Goal: Task Accomplishment & Management: Manage account settings

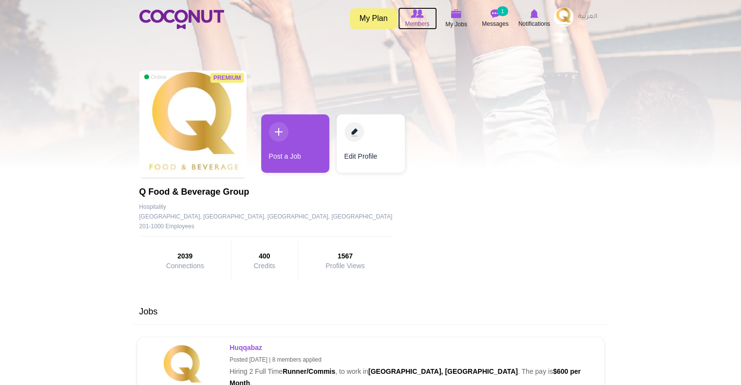
click at [421, 15] on img at bounding box center [417, 13] width 13 height 9
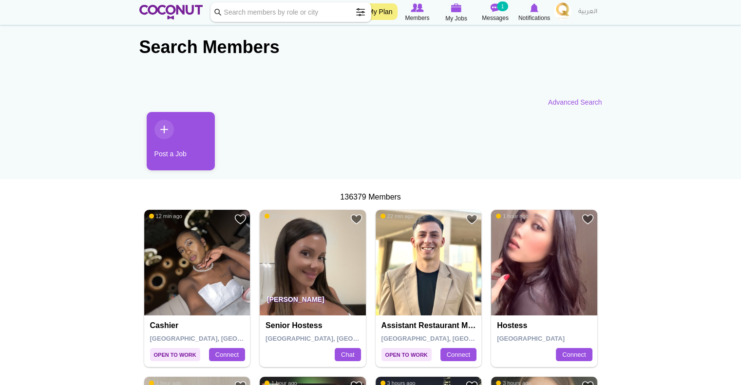
scroll to position [16, 0]
click at [417, 9] on img at bounding box center [417, 7] width 13 height 9
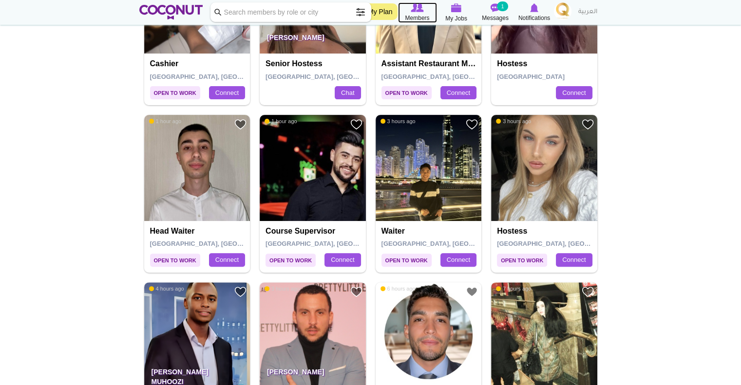
scroll to position [279, 0]
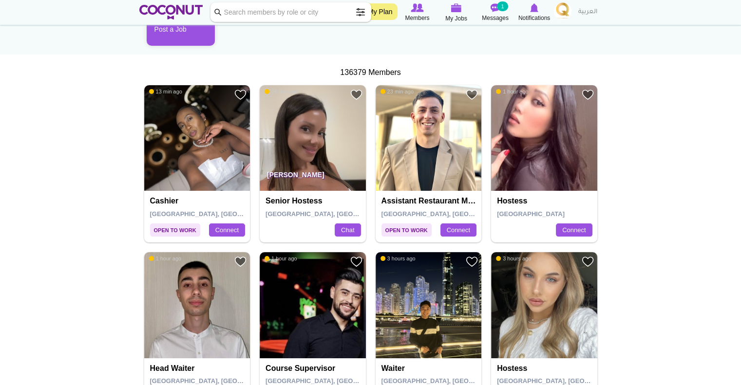
scroll to position [141, 0]
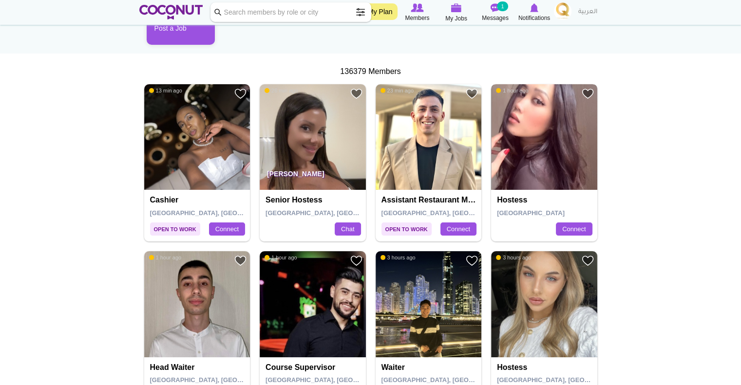
click at [527, 158] on img at bounding box center [544, 137] width 106 height 106
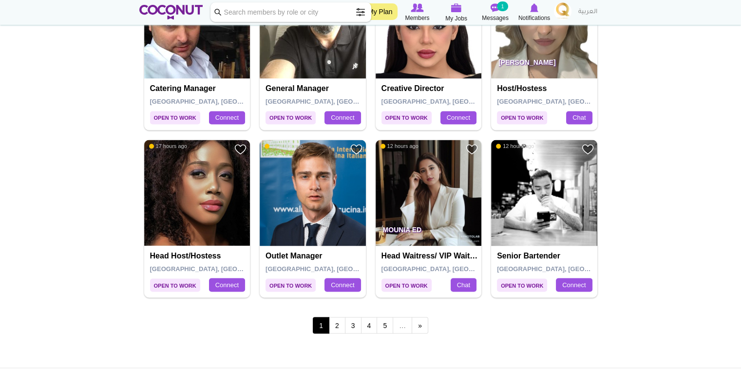
scroll to position [1592, 0]
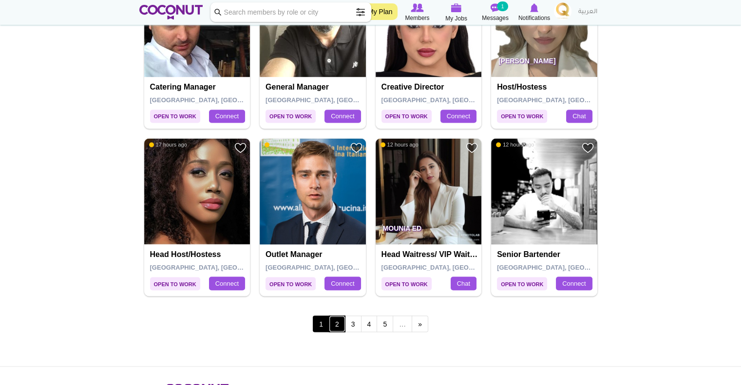
click at [339, 322] on link "2" at bounding box center [337, 324] width 17 height 17
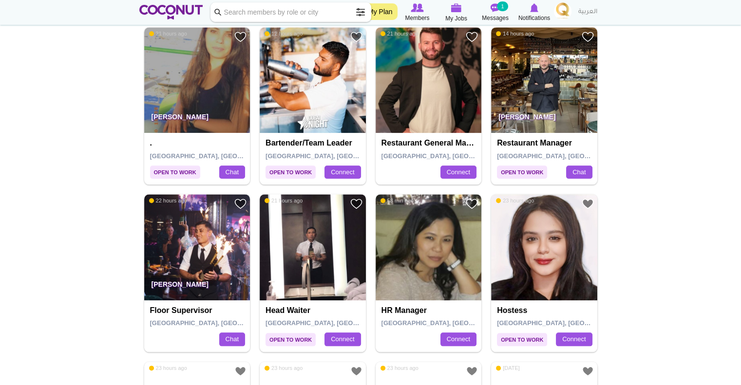
scroll to position [1037, 0]
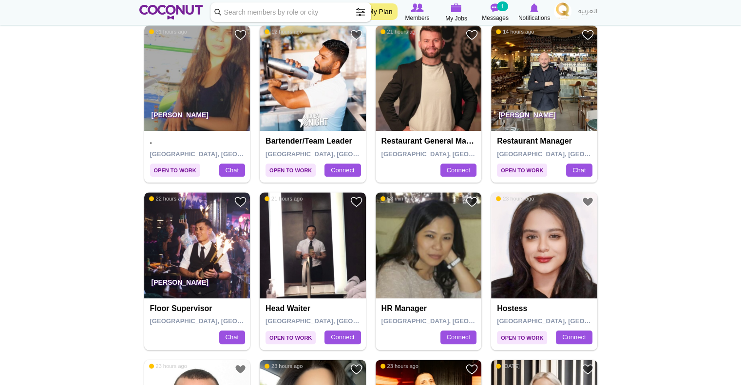
click at [283, 10] on input "Keyword" at bounding box center [290, 11] width 161 height 19
type input "hostess"
click button "Search" at bounding box center [0, 0] width 0 height 0
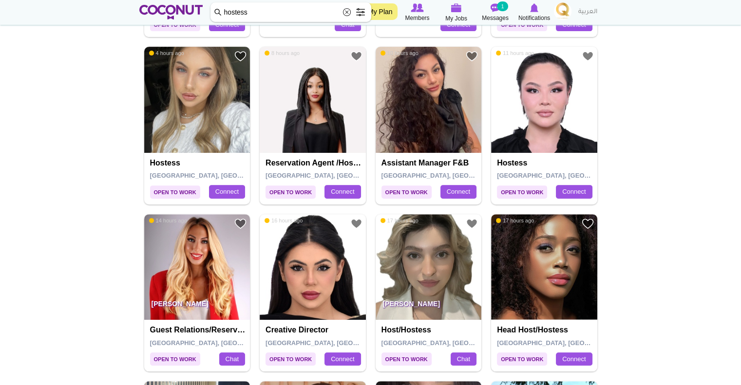
scroll to position [371, 0]
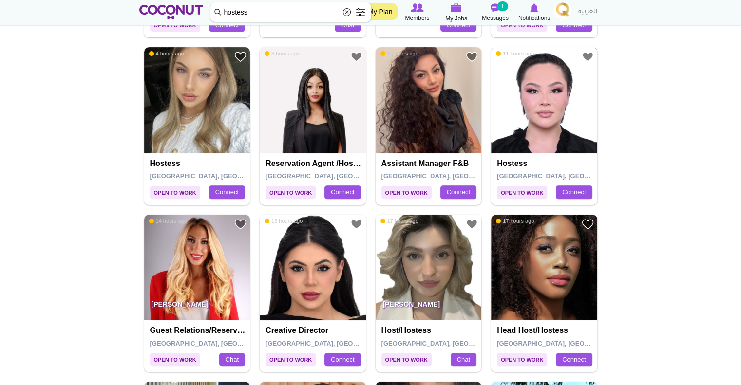
click at [538, 109] on img at bounding box center [544, 100] width 106 height 106
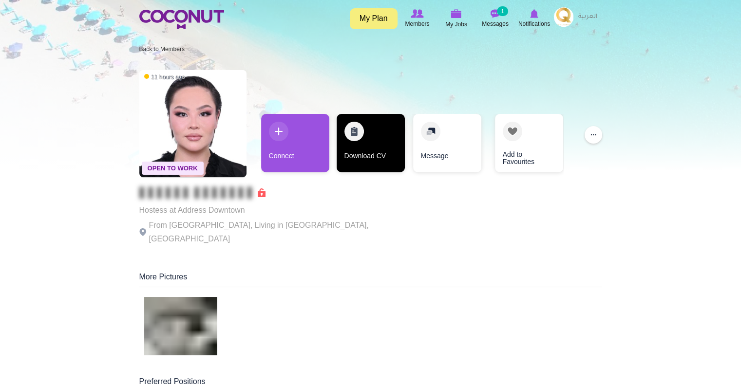
click at [353, 139] on link "Download CV" at bounding box center [371, 143] width 68 height 58
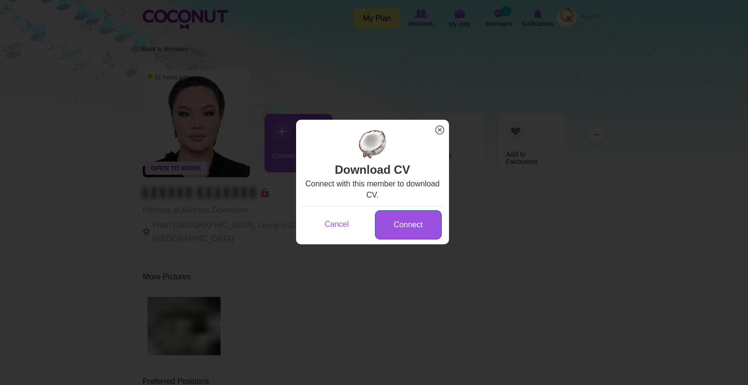
click at [398, 226] on link "Connect" at bounding box center [408, 225] width 67 height 30
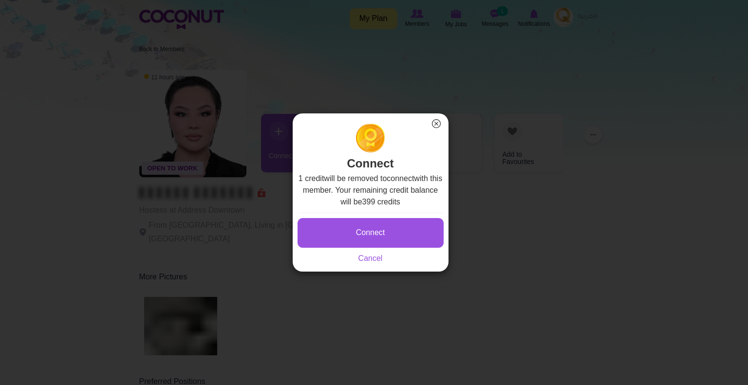
click at [440, 127] on button "×" at bounding box center [436, 123] width 13 height 13
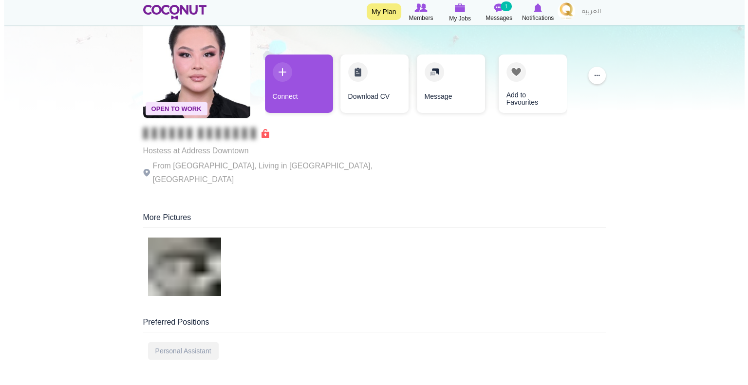
scroll to position [55, 0]
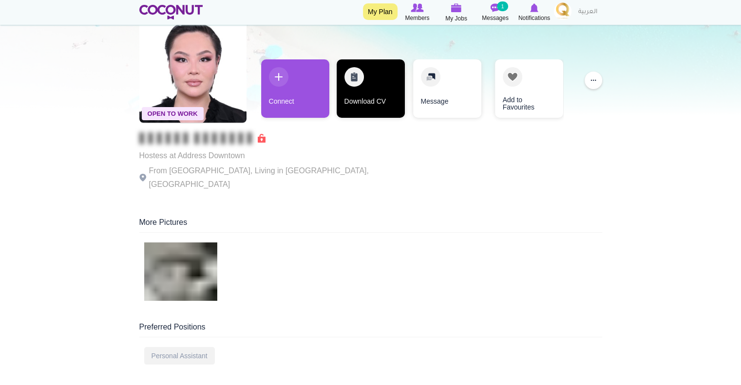
click at [362, 100] on link "Download CV" at bounding box center [371, 88] width 68 height 58
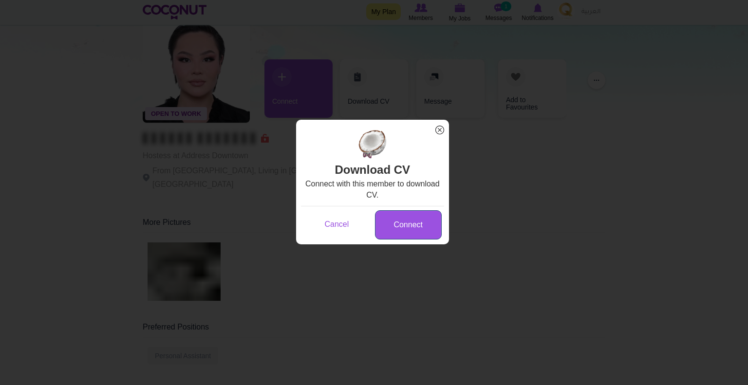
click at [407, 220] on link "Connect" at bounding box center [408, 225] width 67 height 30
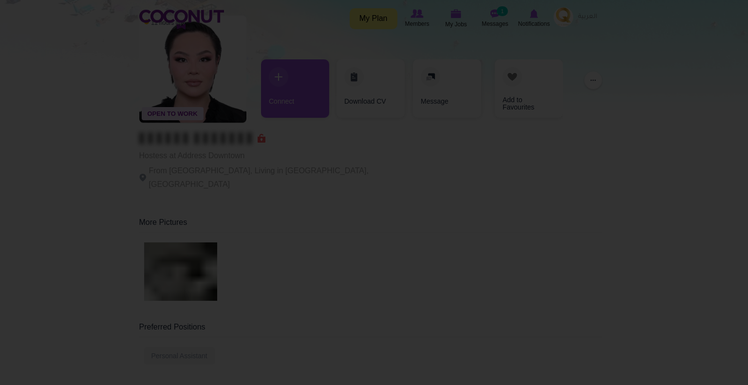
scroll to position [0, 0]
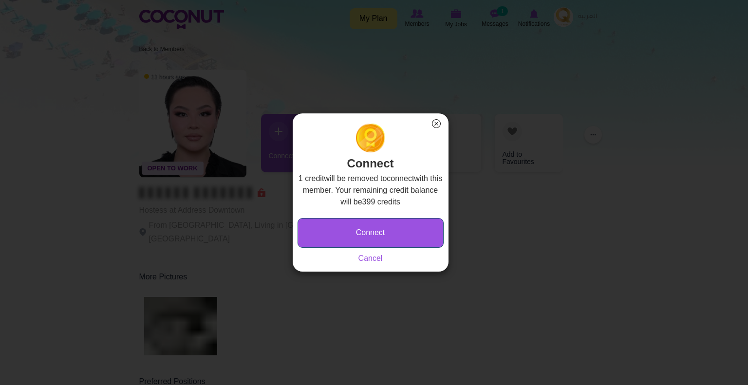
click at [366, 235] on button "Connect" at bounding box center [371, 233] width 146 height 30
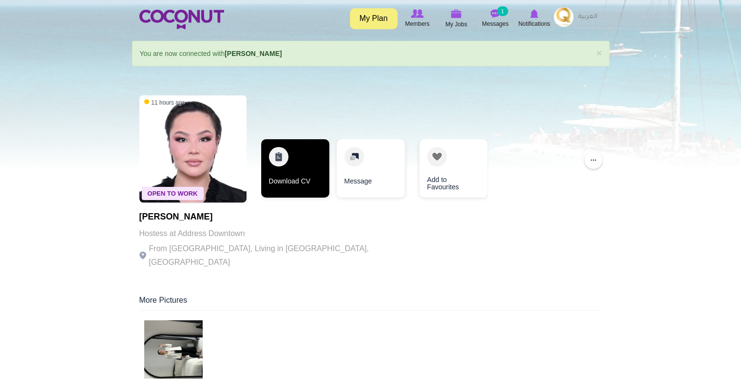
click at [287, 181] on link "Download CV" at bounding box center [295, 168] width 68 height 58
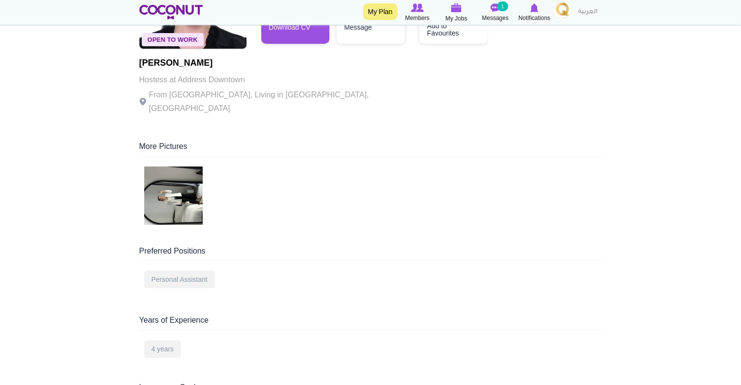
scroll to position [155, 0]
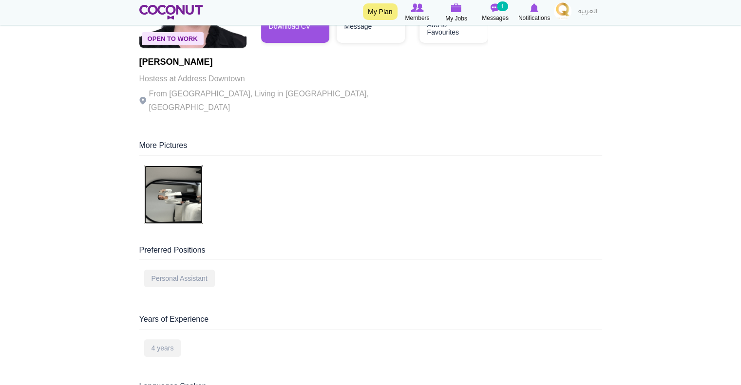
click at [178, 196] on img at bounding box center [173, 195] width 58 height 58
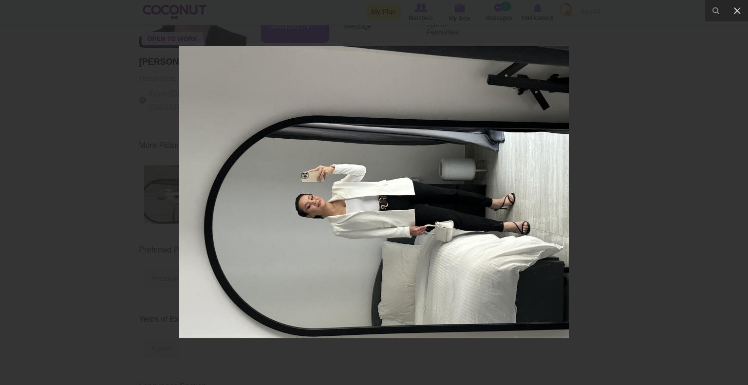
click at [657, 29] on div at bounding box center [374, 192] width 748 height 385
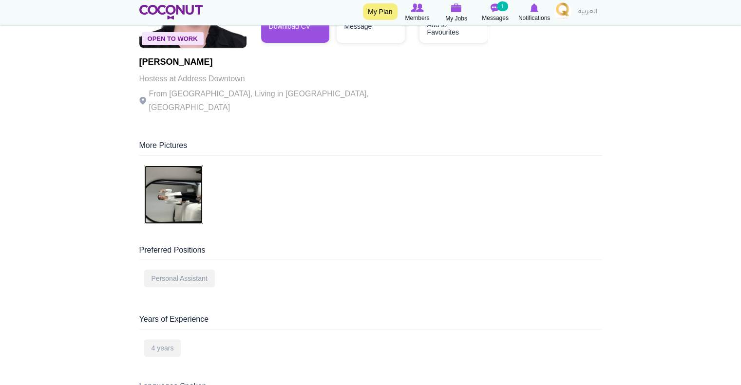
click at [178, 184] on img at bounding box center [173, 195] width 58 height 58
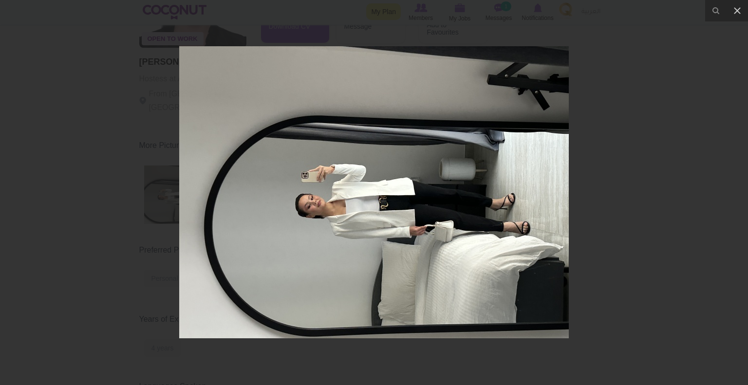
click at [213, 198] on img at bounding box center [374, 192] width 390 height 292
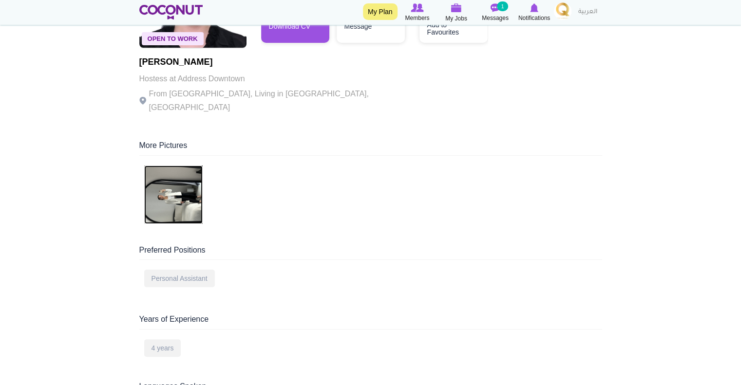
click at [183, 187] on img at bounding box center [173, 195] width 58 height 58
click at [171, 198] on img at bounding box center [173, 195] width 58 height 58
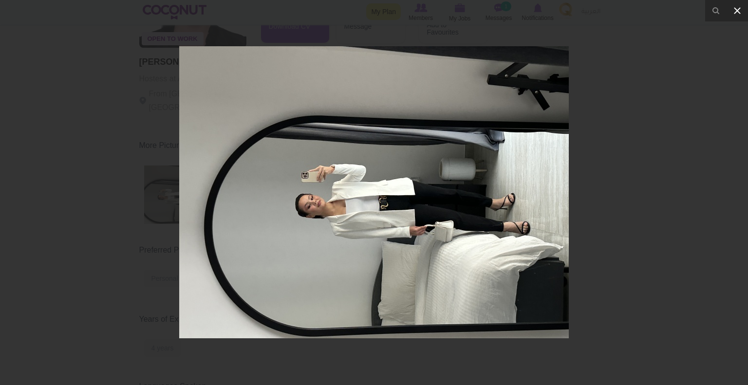
click at [736, 12] on icon at bounding box center [737, 10] width 7 height 7
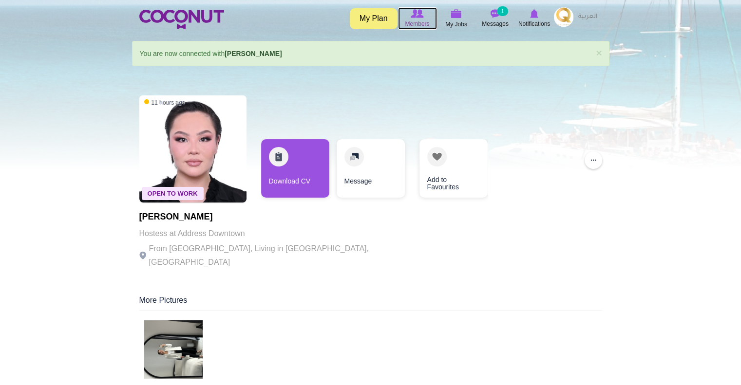
click at [419, 22] on span "Members" at bounding box center [417, 24] width 24 height 10
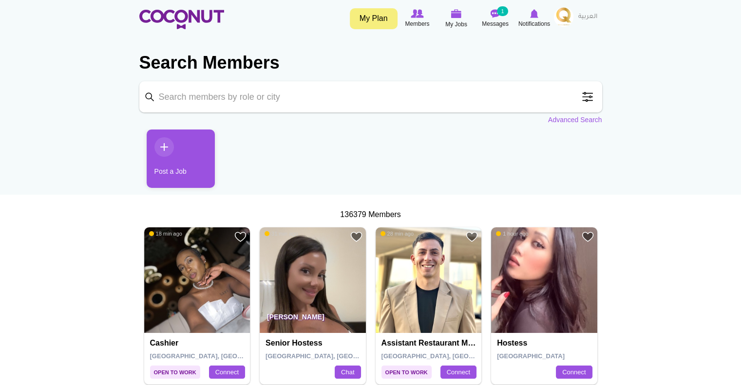
click at [300, 95] on input "Keyword" at bounding box center [370, 96] width 463 height 31
type input "HOSTESS"
click button "Search" at bounding box center [0, 0] width 0 height 0
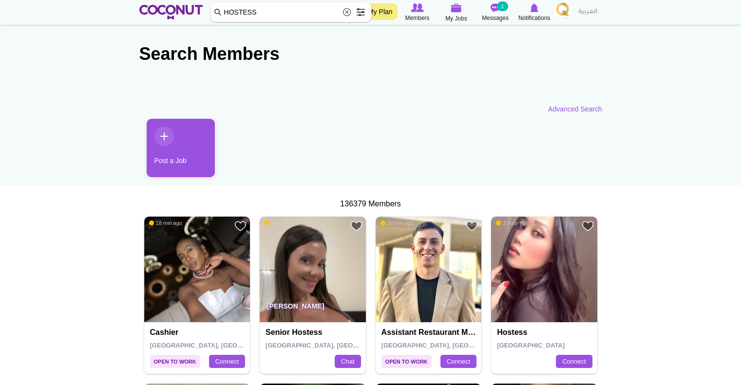
scroll to position [16, 0]
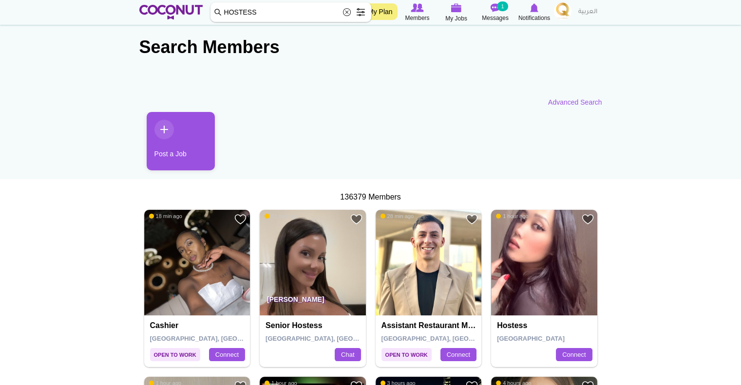
click at [296, 17] on input "HOSTESS" at bounding box center [290, 11] width 161 height 19
click button "Search" at bounding box center [0, 0] width 0 height 0
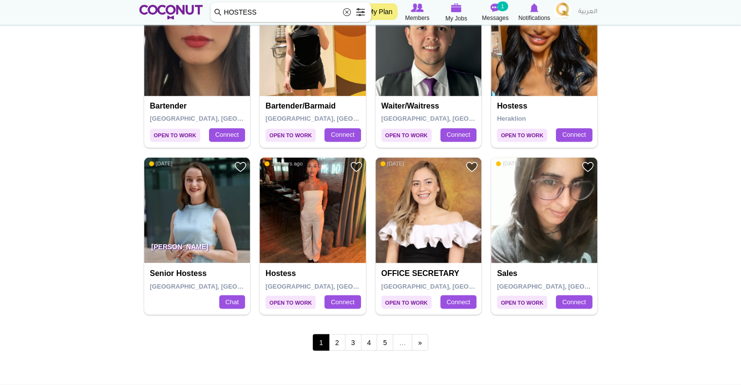
scroll to position [1611, 0]
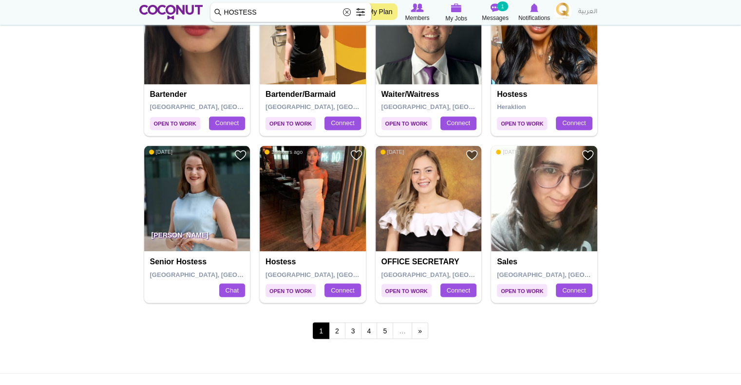
drag, startPoint x: 422, startPoint y: 191, endPoint x: 421, endPoint y: 187, distance: 5.0
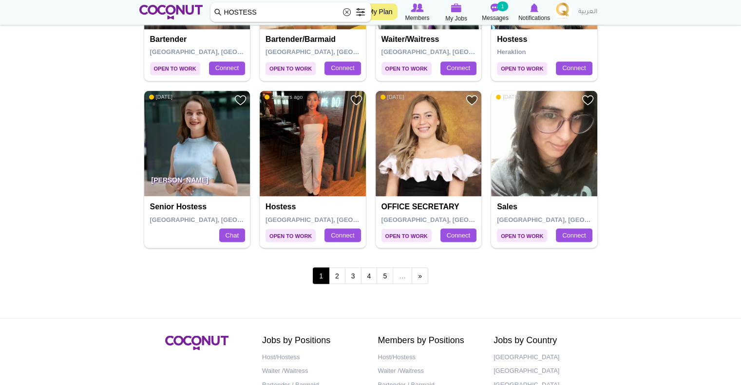
drag, startPoint x: 186, startPoint y: 138, endPoint x: 175, endPoint y: 149, distance: 15.2
click at [335, 279] on link "2" at bounding box center [337, 275] width 17 height 17
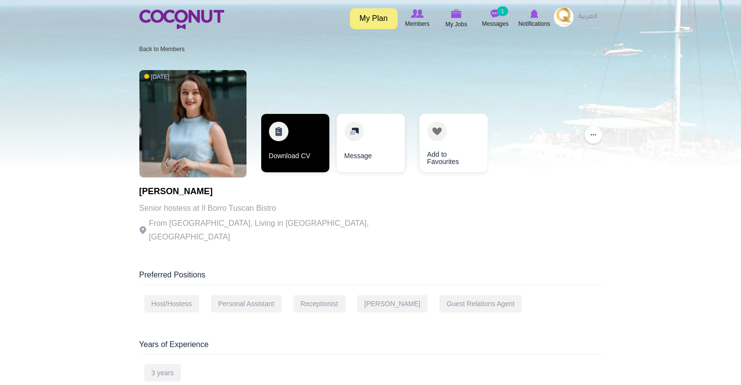
click at [295, 149] on link "Download CV" at bounding box center [295, 143] width 68 height 58
click at [272, 157] on link "Download CV" at bounding box center [295, 143] width 68 height 58
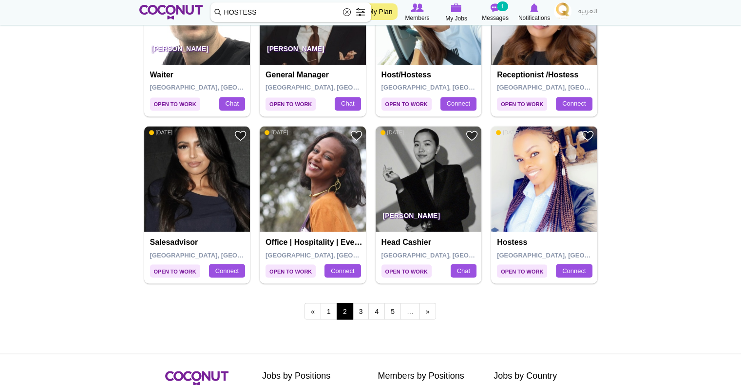
scroll to position [1644, 0]
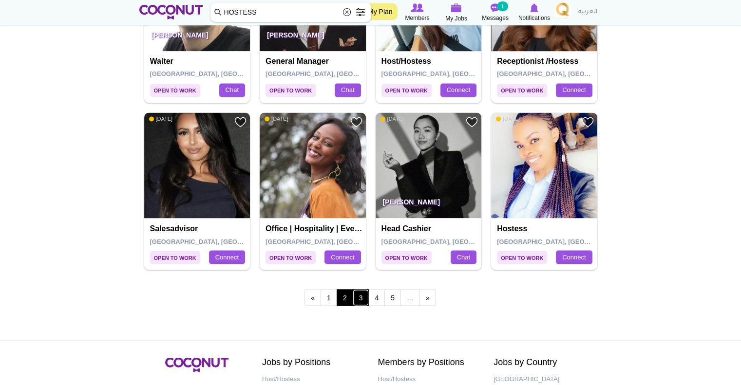
click at [359, 292] on link "3" at bounding box center [361, 297] width 17 height 17
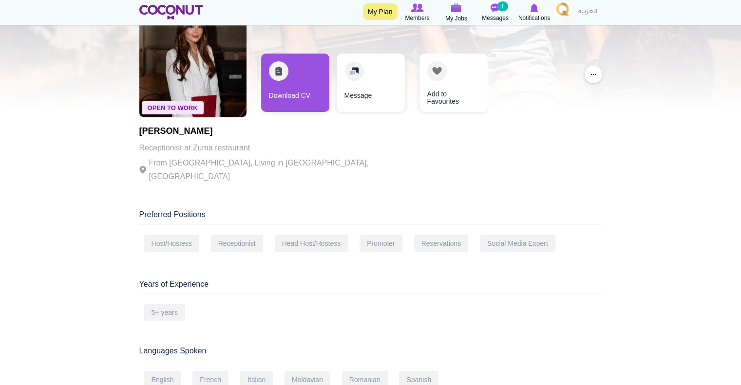
scroll to position [57, 0]
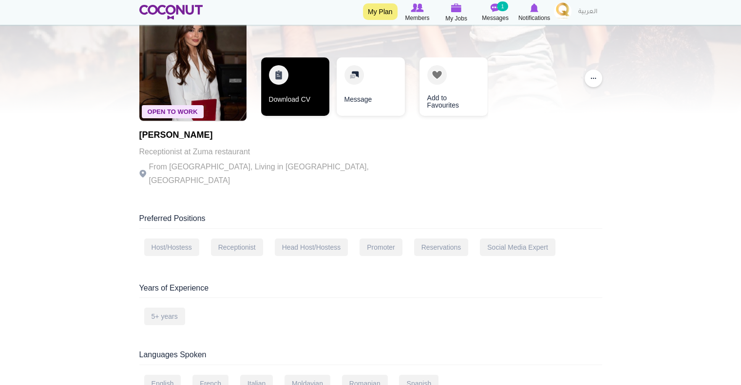
click at [301, 105] on link "Download CV" at bounding box center [295, 86] width 68 height 58
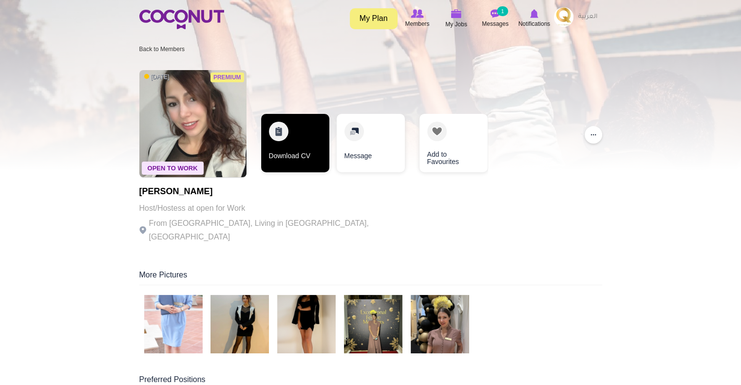
click at [294, 145] on link "Download CV" at bounding box center [295, 143] width 68 height 58
click at [296, 132] on link "Download CV" at bounding box center [295, 143] width 68 height 58
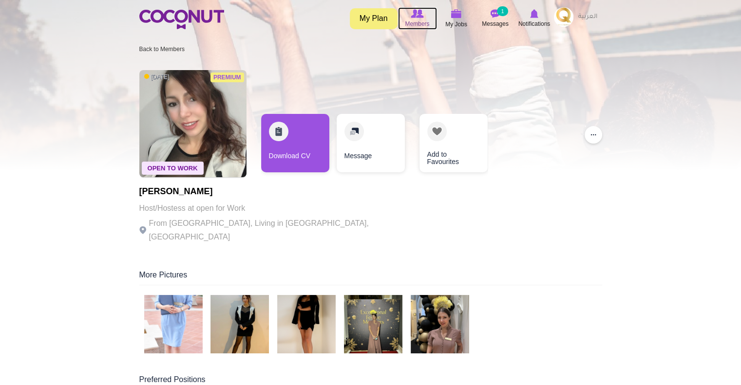
click at [416, 21] on span "Members" at bounding box center [417, 24] width 24 height 10
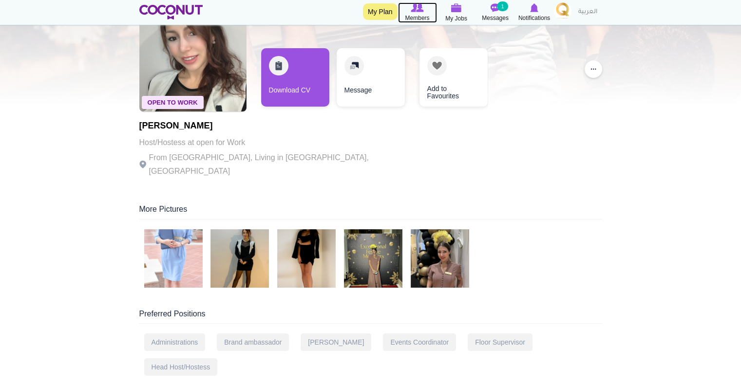
scroll to position [90, 0]
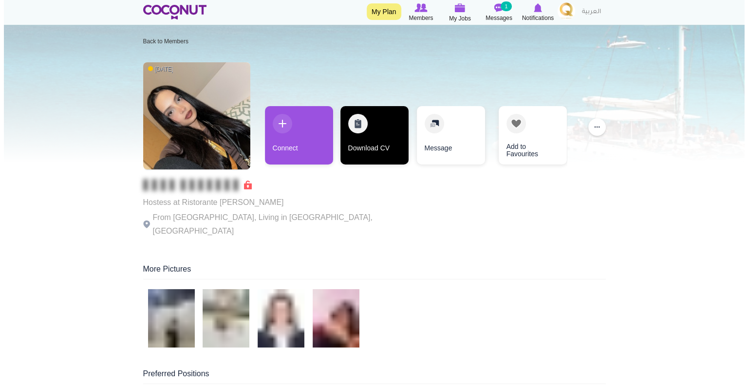
scroll to position [7, 0]
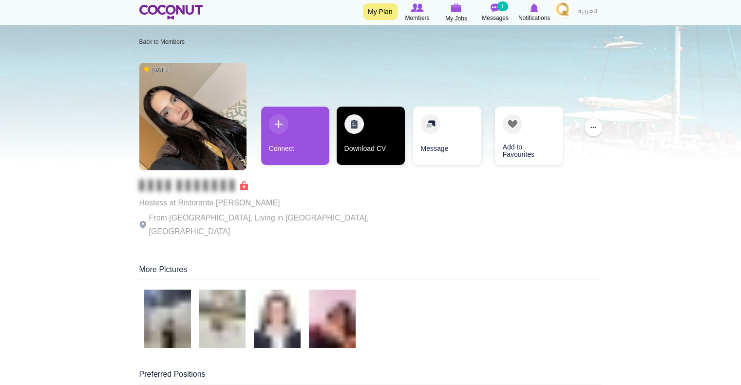
click at [378, 149] on link "Download CV" at bounding box center [371, 136] width 68 height 58
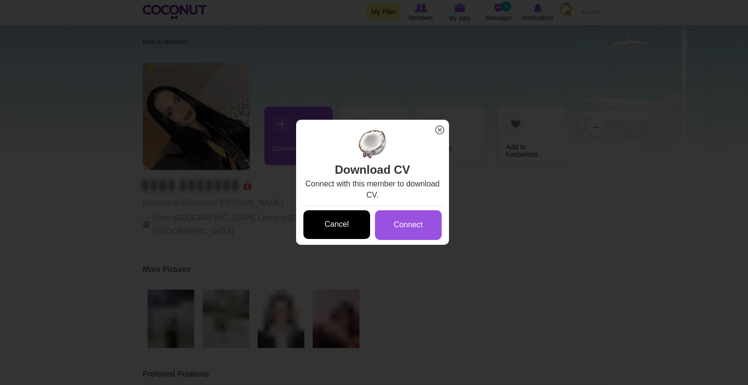
click at [334, 226] on link "Cancel" at bounding box center [336, 224] width 67 height 29
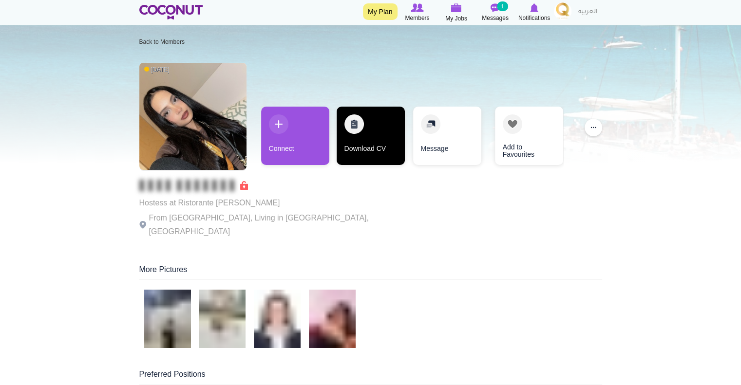
click at [369, 144] on link "Download CV" at bounding box center [371, 136] width 68 height 58
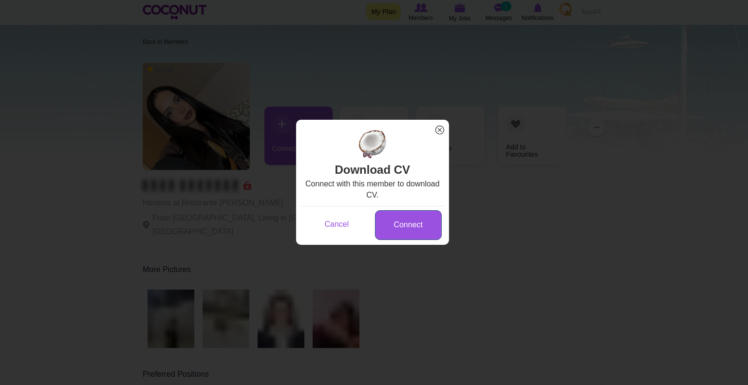
click at [387, 223] on link "Connect" at bounding box center [408, 225] width 67 height 30
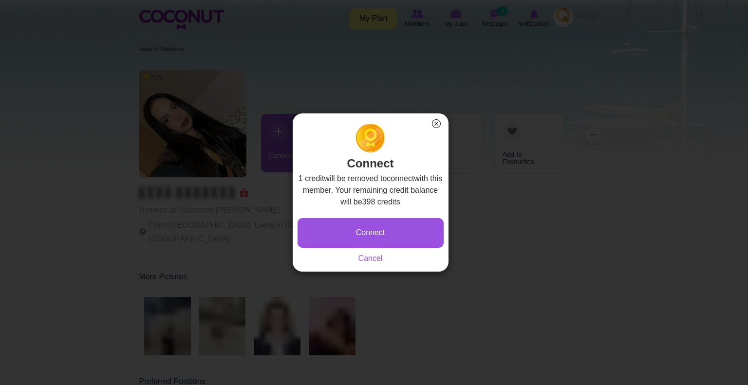
drag, startPoint x: 374, startPoint y: 254, endPoint x: 433, endPoint y: 126, distance: 141.3
click at [433, 126] on button "×" at bounding box center [436, 123] width 13 height 13
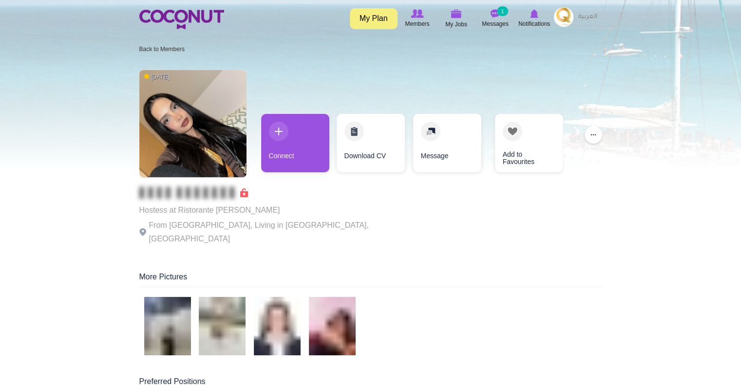
click at [368, 21] on link "My Plan" at bounding box center [374, 18] width 48 height 21
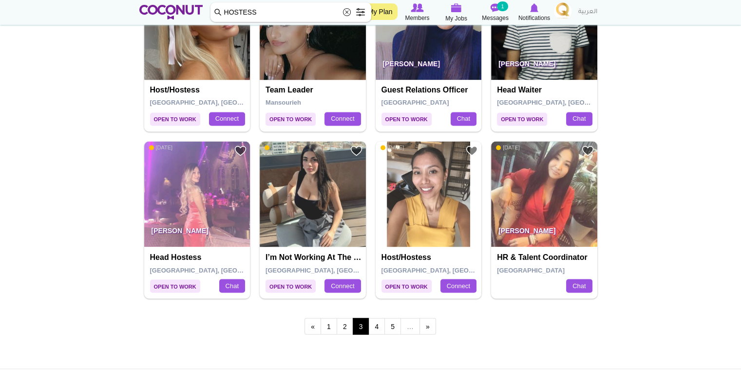
scroll to position [1621, 0]
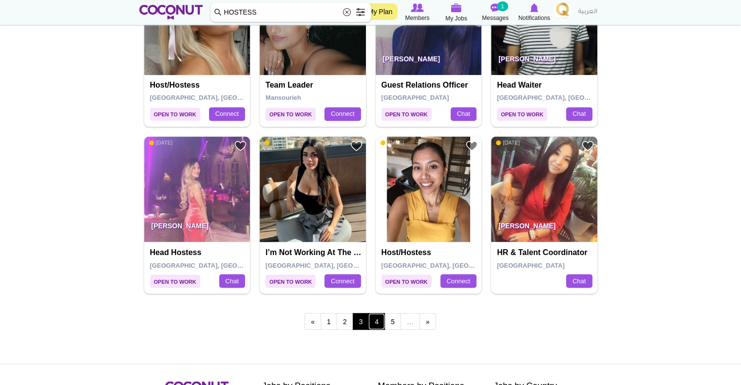
click at [377, 321] on link "4" at bounding box center [376, 321] width 17 height 17
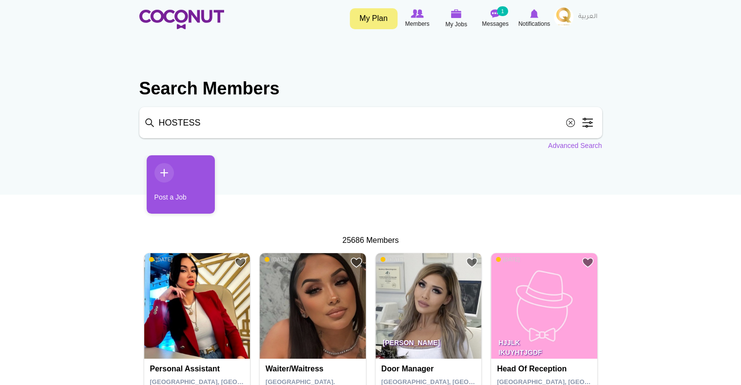
click at [218, 124] on input "HOSTESS" at bounding box center [370, 122] width 463 height 31
type input "HOSTESS DUBAI"
click button "Search" at bounding box center [0, 0] width 0 height 0
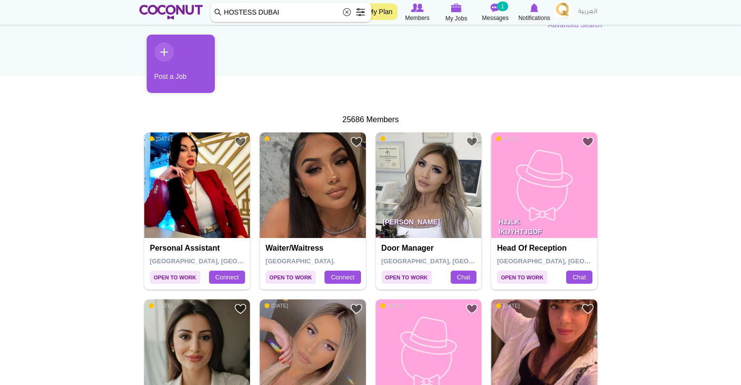
scroll to position [119, 0]
click at [347, 223] on img at bounding box center [313, 185] width 106 height 106
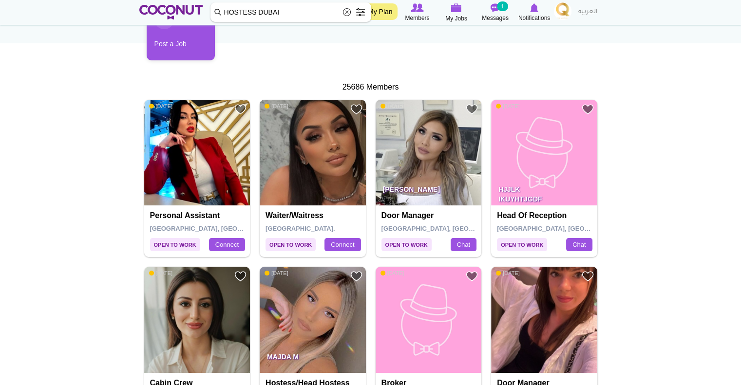
scroll to position [152, 0]
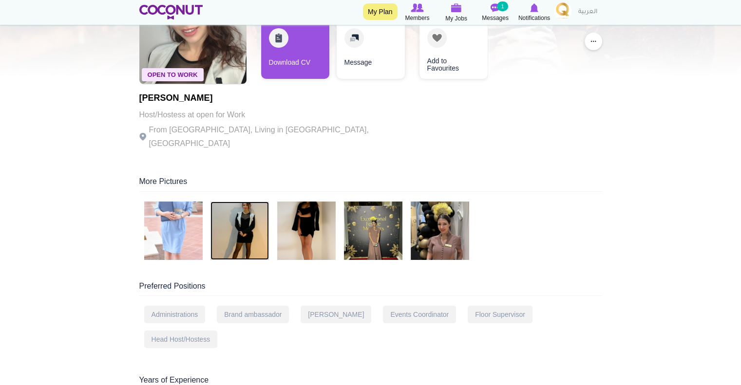
click at [251, 228] on img at bounding box center [239, 231] width 58 height 58
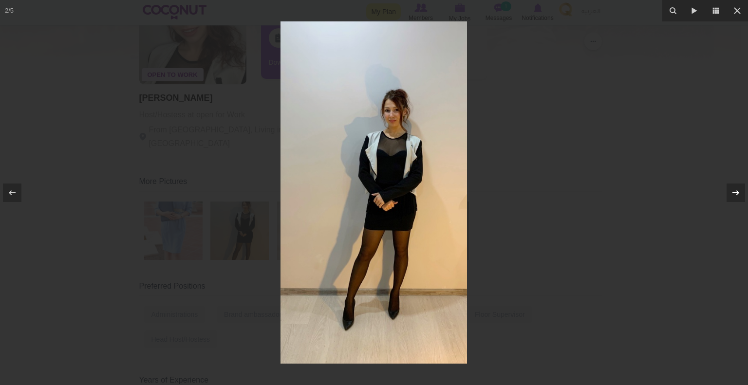
click at [733, 195] on icon at bounding box center [736, 193] width 12 height 12
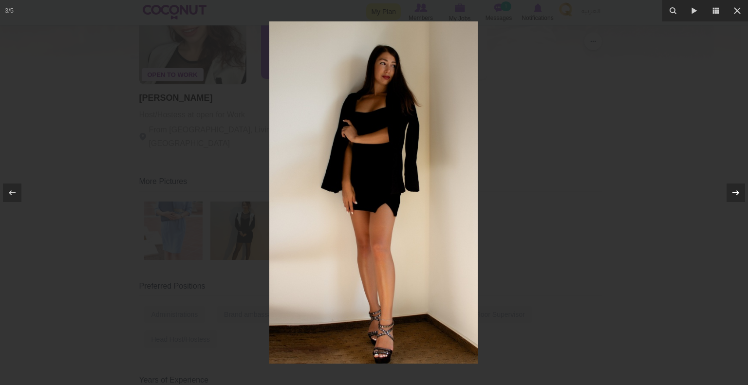
click at [733, 194] on icon at bounding box center [736, 193] width 12 height 12
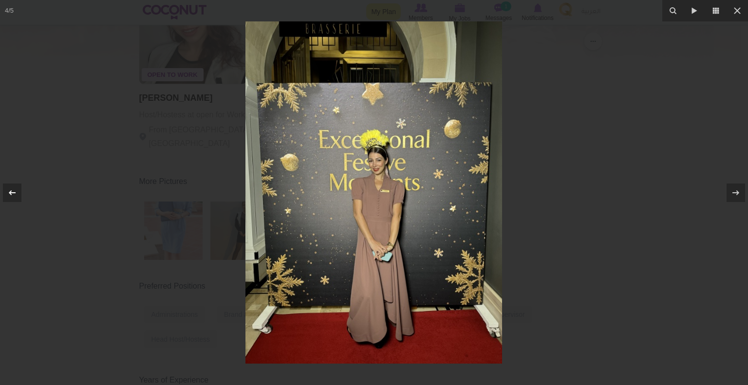
click at [17, 197] on icon at bounding box center [12, 193] width 12 height 12
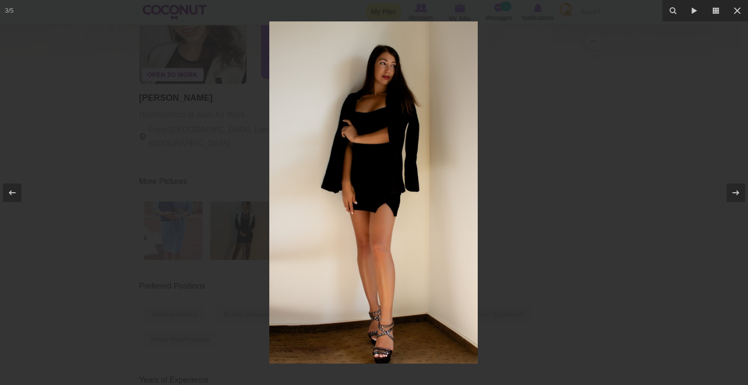
click at [244, 83] on div at bounding box center [374, 192] width 748 height 385
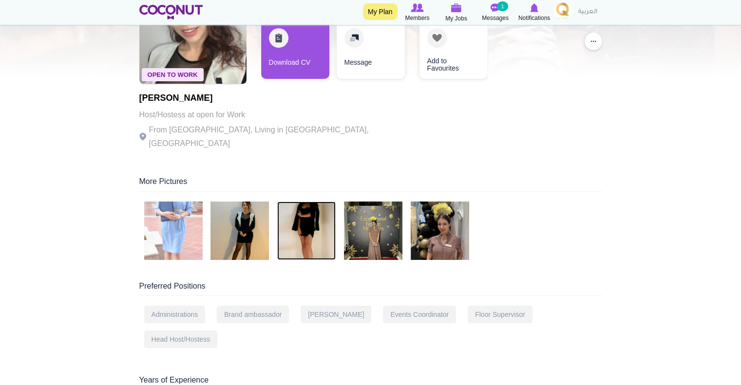
click at [303, 218] on img at bounding box center [306, 231] width 58 height 58
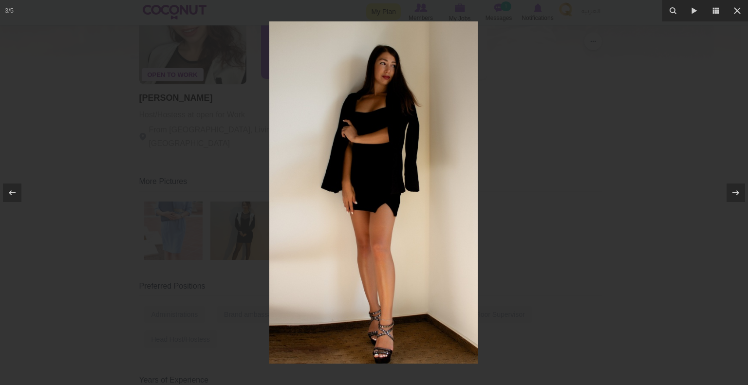
click at [410, 176] on img at bounding box center [373, 192] width 208 height 342
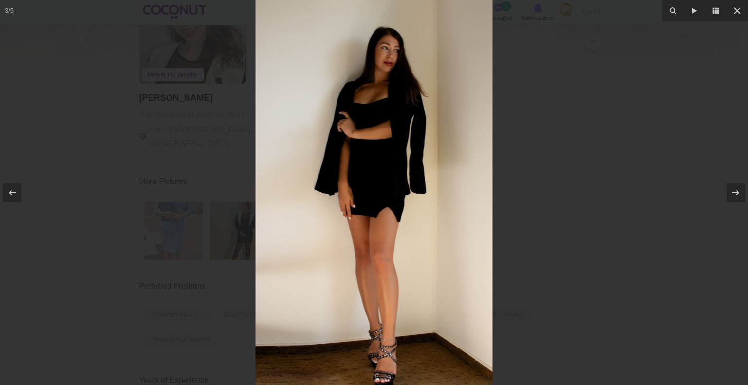
click at [580, 183] on div at bounding box center [374, 192] width 748 height 385
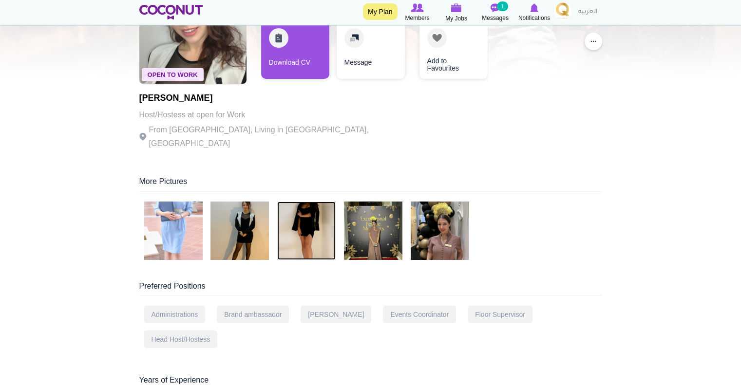
click at [287, 223] on img at bounding box center [306, 231] width 58 height 58
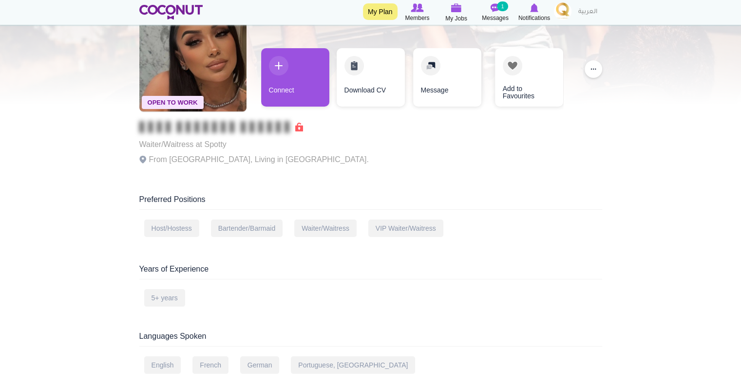
scroll to position [66, 0]
click at [413, 8] on img at bounding box center [417, 7] width 13 height 9
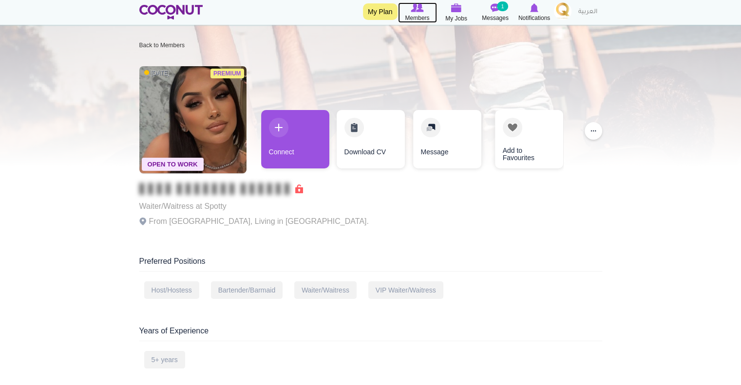
scroll to position [0, 0]
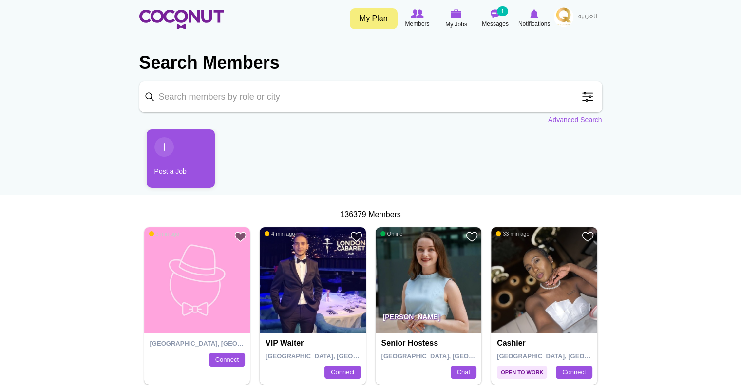
click at [310, 94] on input "Keyword" at bounding box center [370, 96] width 463 height 31
type input "HOSTESS [GEOGRAPHIC_DATA]"
click button "Search" at bounding box center [0, 0] width 0 height 0
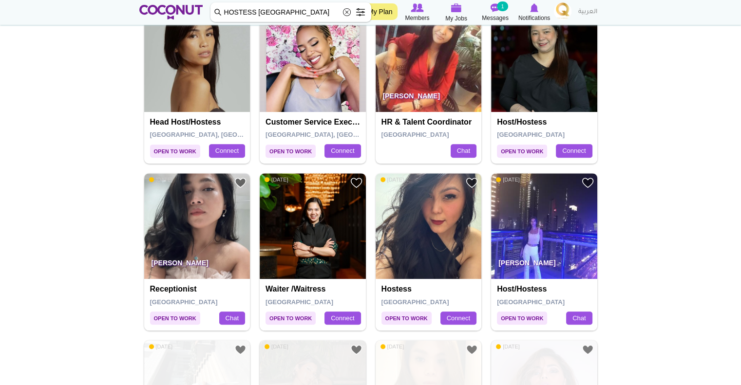
scroll to position [413, 0]
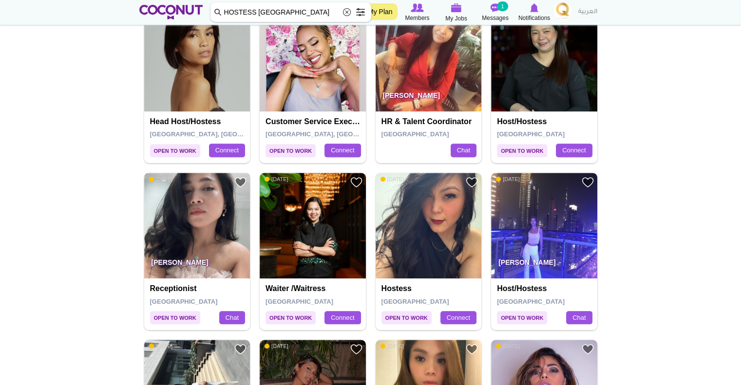
click at [196, 236] on img at bounding box center [197, 226] width 106 height 106
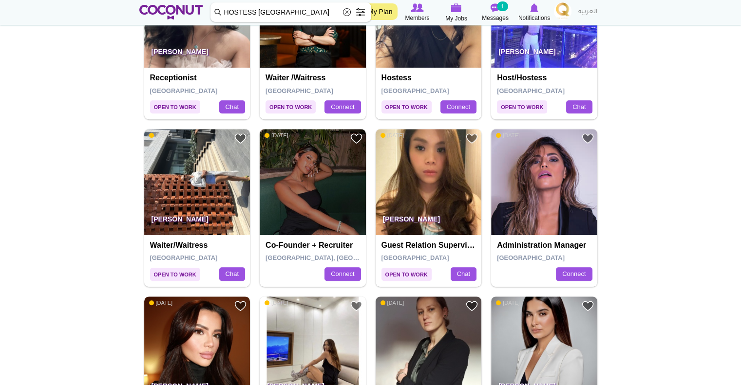
scroll to position [625, 0]
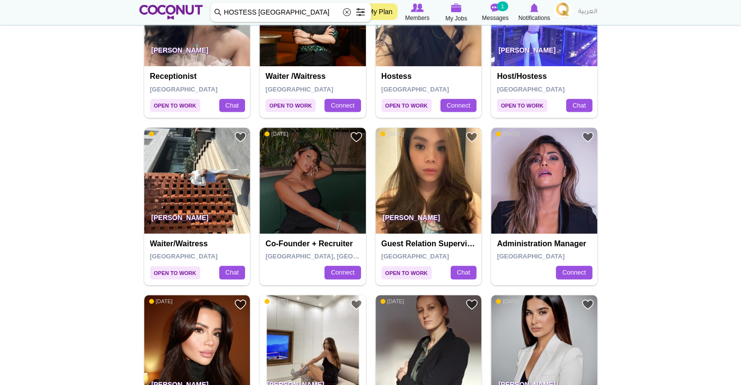
click at [429, 172] on img at bounding box center [429, 181] width 106 height 106
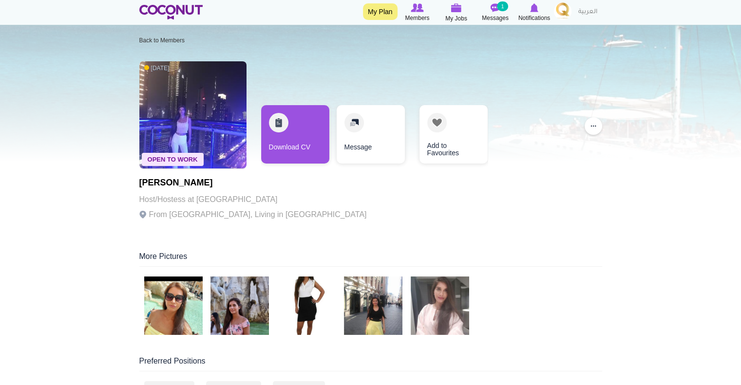
scroll to position [4, 0]
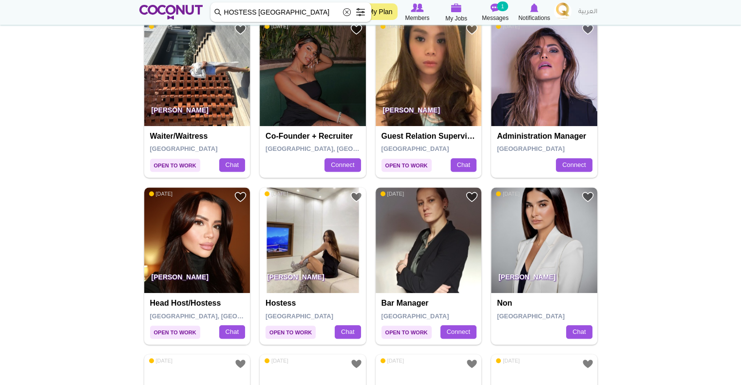
scroll to position [735, 0]
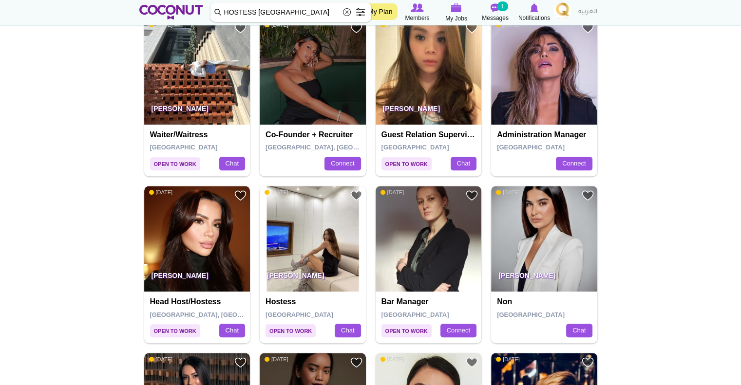
drag, startPoint x: 191, startPoint y: 258, endPoint x: 51, endPoint y: 226, distance: 143.4
click at [51, 226] on body "Toggle navigation My Plan Members My Jobs Post a Job Messages 1 Notifications M…" at bounding box center [370, 336] width 741 height 2142
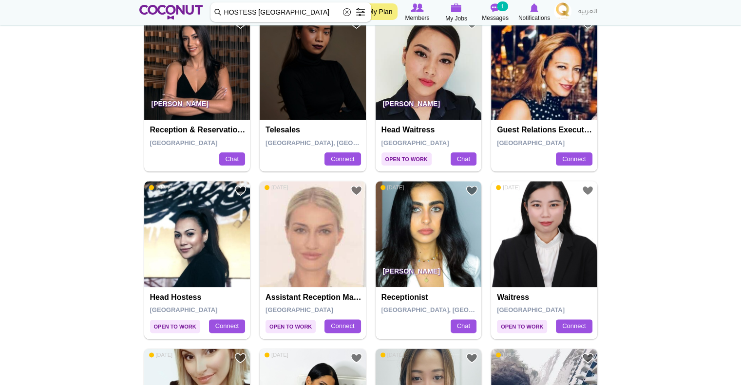
scroll to position [1072, 0]
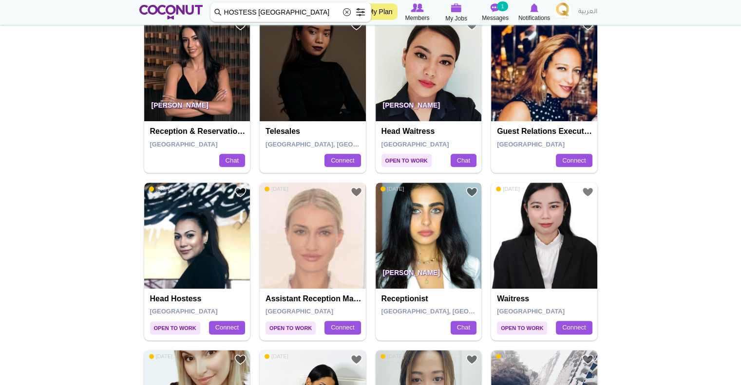
click at [425, 251] on img at bounding box center [429, 236] width 106 height 106
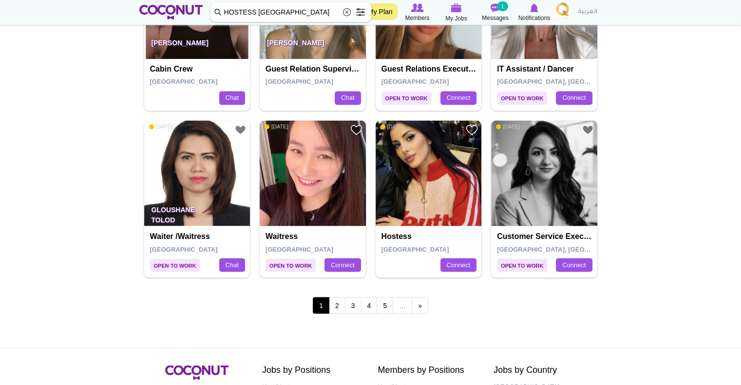
scroll to position [1670, 0]
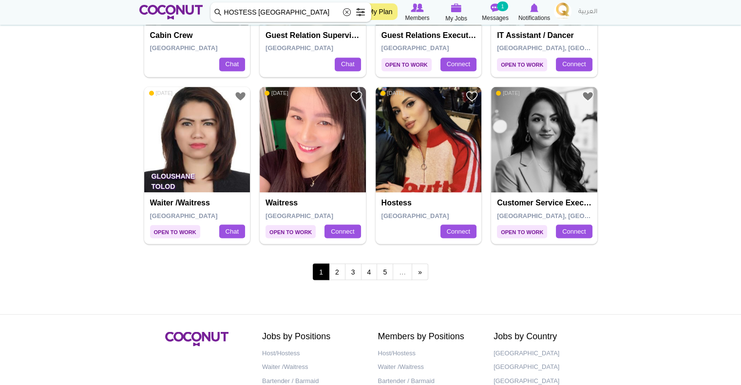
drag, startPoint x: 414, startPoint y: 122, endPoint x: 409, endPoint y: 117, distance: 6.9
click at [337, 269] on link "2" at bounding box center [337, 272] width 17 height 17
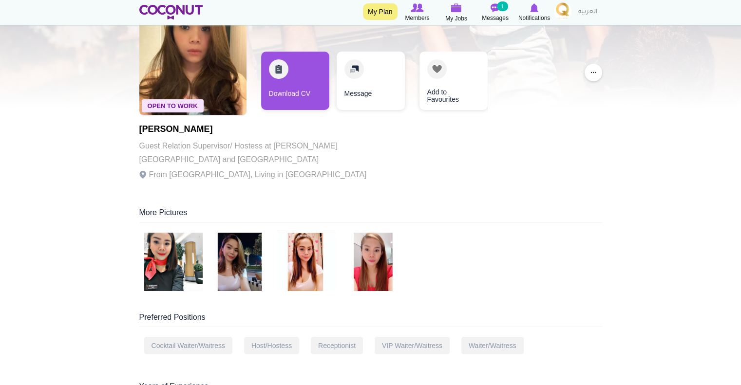
scroll to position [62, 0]
click at [168, 261] on img at bounding box center [173, 262] width 58 height 58
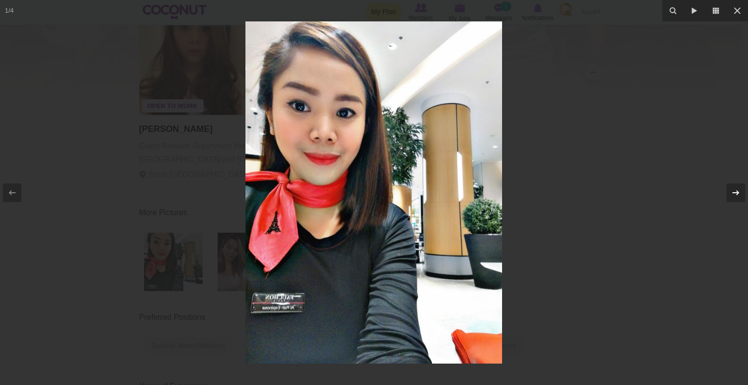
click at [736, 193] on icon at bounding box center [736, 193] width 12 height 12
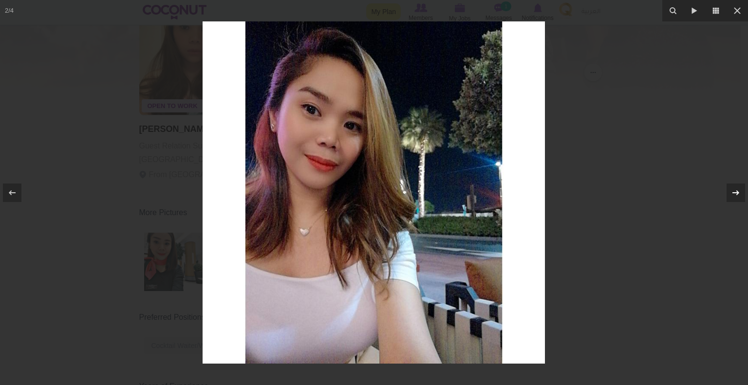
click at [736, 193] on icon at bounding box center [736, 193] width 12 height 12
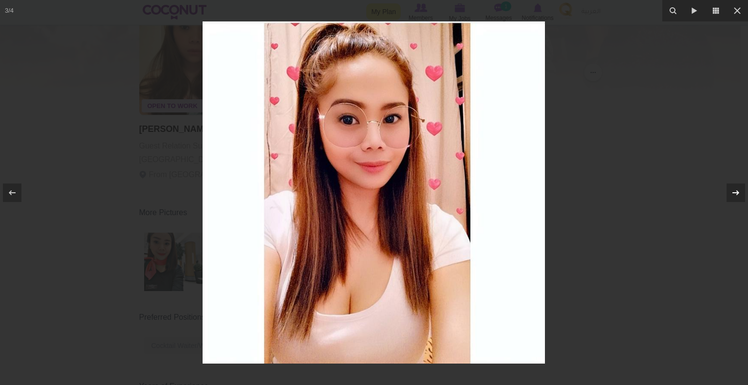
click at [736, 193] on icon at bounding box center [736, 193] width 12 height 12
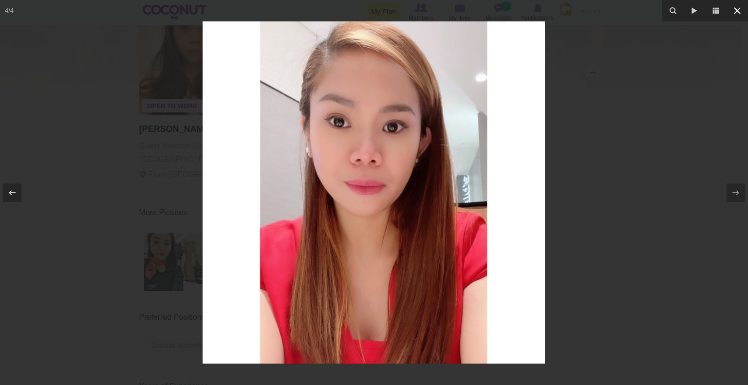
click at [739, 11] on icon at bounding box center [738, 11] width 12 height 12
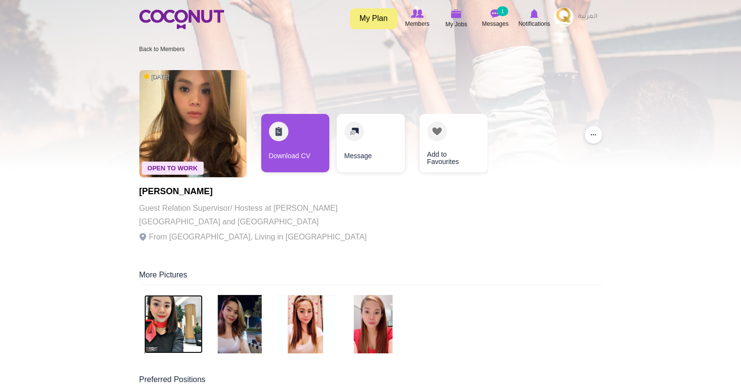
click at [167, 298] on img at bounding box center [173, 324] width 58 height 58
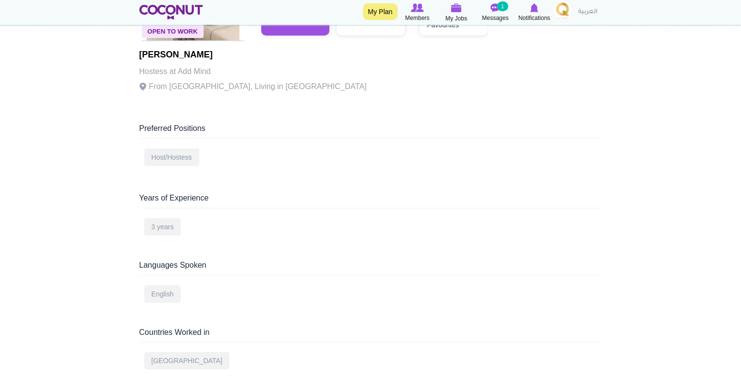
scroll to position [19, 0]
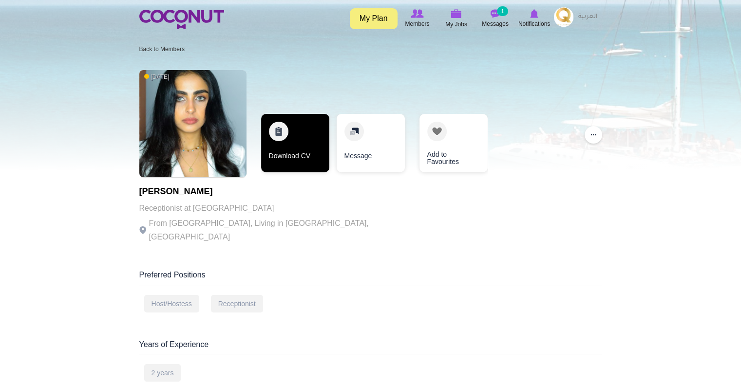
click at [287, 155] on link "Download CV" at bounding box center [295, 143] width 68 height 58
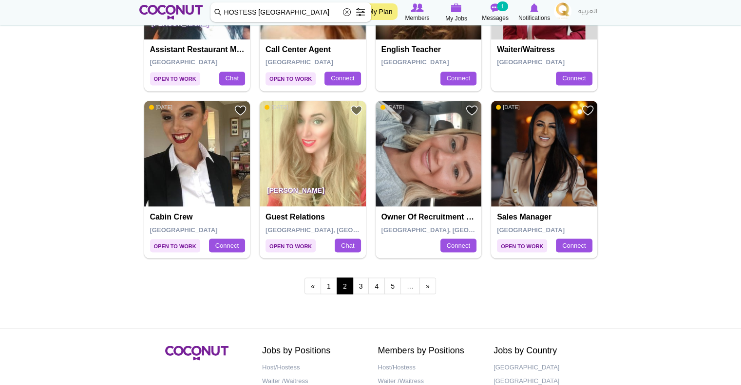
scroll to position [1676, 0]
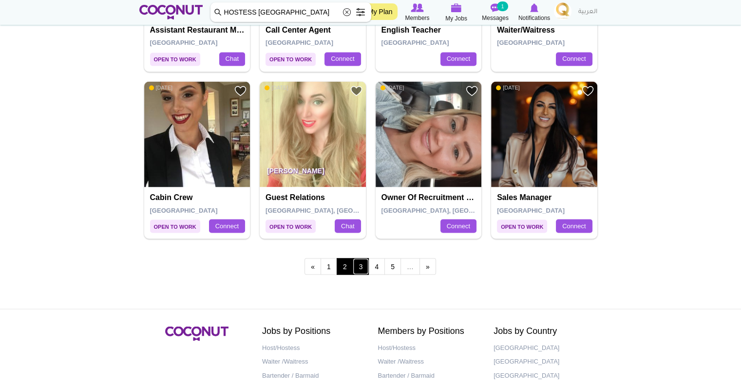
click at [360, 265] on link "3" at bounding box center [361, 266] width 17 height 17
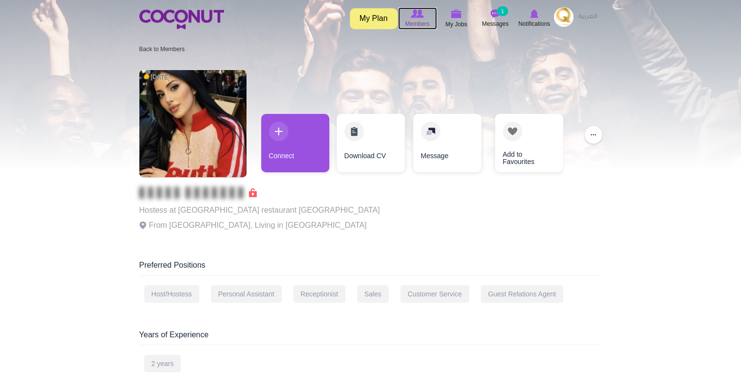
click at [406, 15] on icon at bounding box center [417, 13] width 37 height 11
click at [453, 20] on span "My Jobs" at bounding box center [456, 24] width 22 height 10
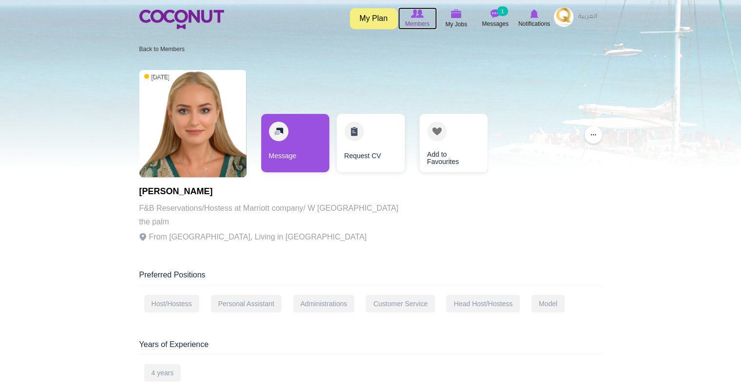
click at [416, 16] on img at bounding box center [417, 13] width 13 height 9
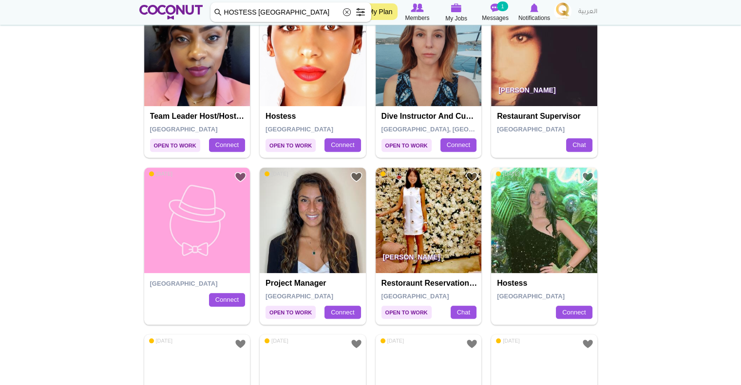
scroll to position [955, 0]
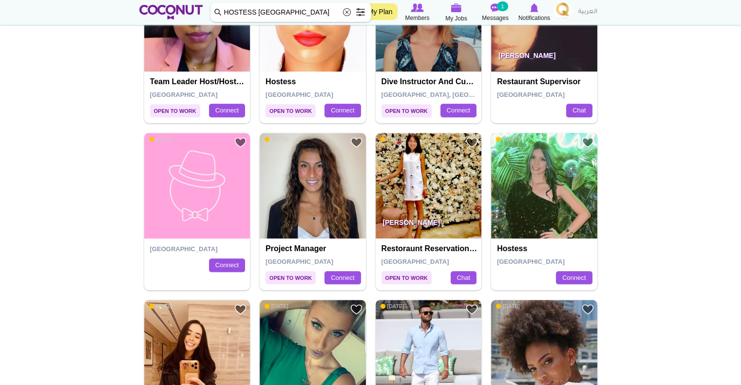
click at [521, 192] on img at bounding box center [544, 186] width 106 height 106
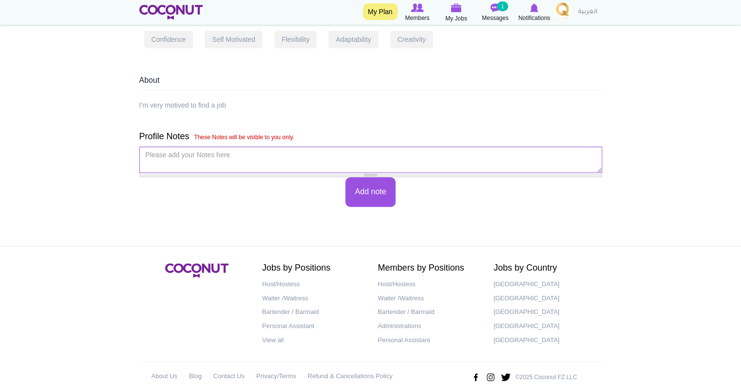
scroll to position [611, 0]
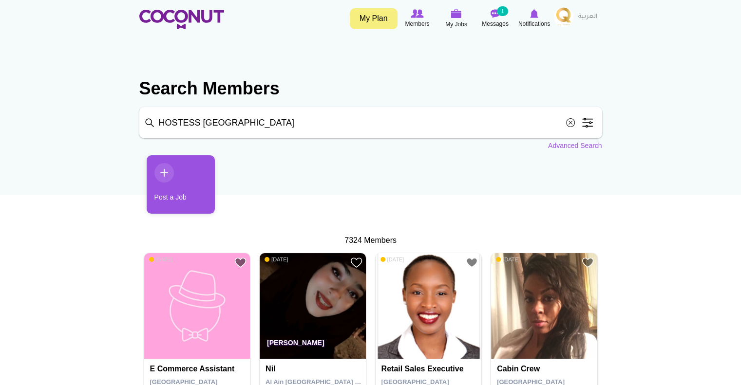
click at [586, 118] on span at bounding box center [587, 122] width 19 height 19
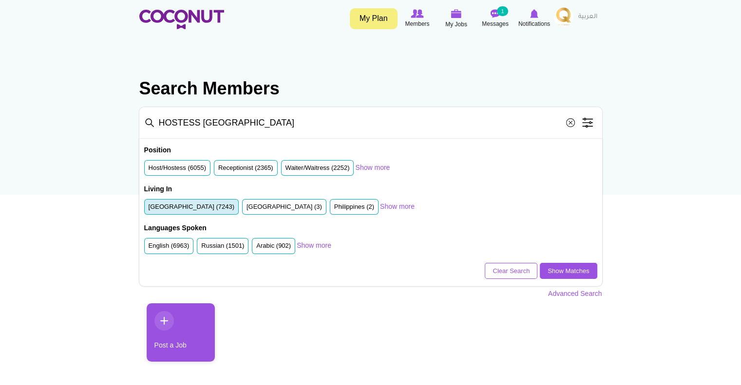
click at [176, 209] on label "United Arab Emirates (7243)" at bounding box center [192, 207] width 86 height 9
click at [149, 209] on input "United Arab Emirates (7243)" at bounding box center [149, 209] width 0 height 0
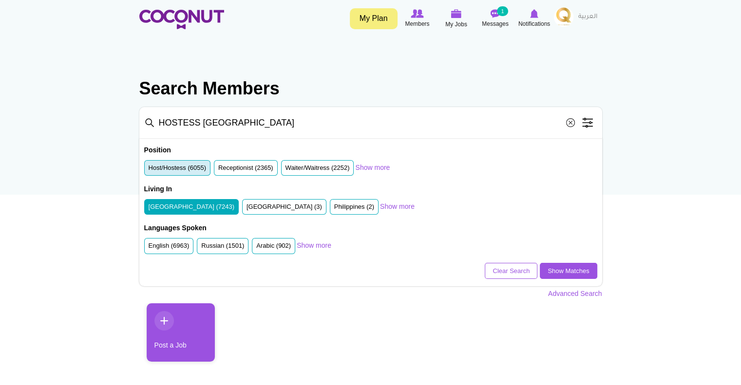
click at [166, 166] on label "Host/Hostess (6055)" at bounding box center [178, 168] width 58 height 9
click at [149, 170] on input "Host/Hostess (6055)" at bounding box center [149, 170] width 0 height 0
click at [235, 247] on label "Russian (1501)" at bounding box center [222, 246] width 43 height 9
click at [201, 248] on input "Russian (1501)" at bounding box center [201, 248] width 0 height 0
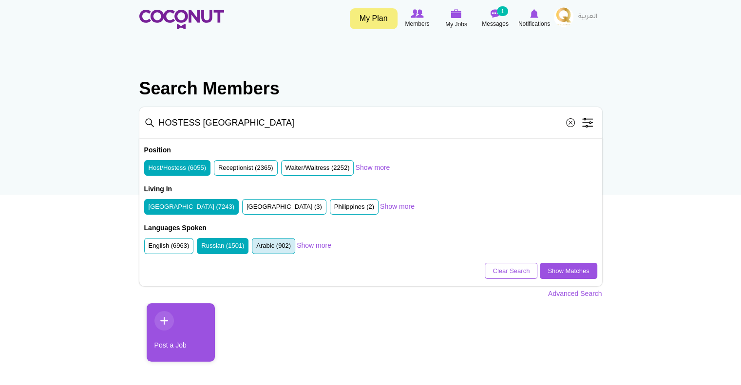
click at [265, 246] on label "Arabic (902)" at bounding box center [273, 246] width 35 height 9
click at [256, 248] on input "Arabic (902)" at bounding box center [256, 248] width 0 height 0
click at [320, 245] on link "Show more" at bounding box center [314, 246] width 35 height 10
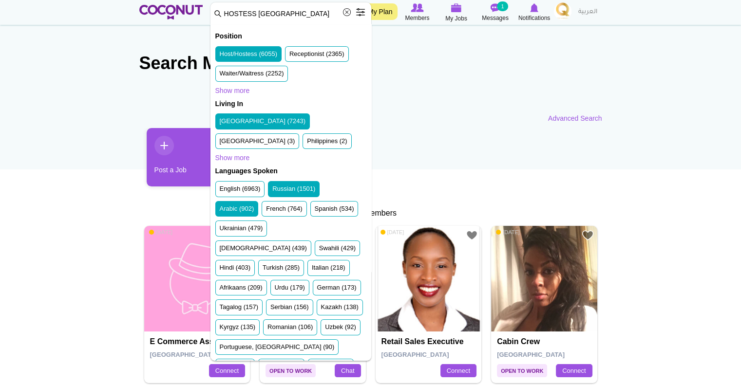
scroll to position [19, 0]
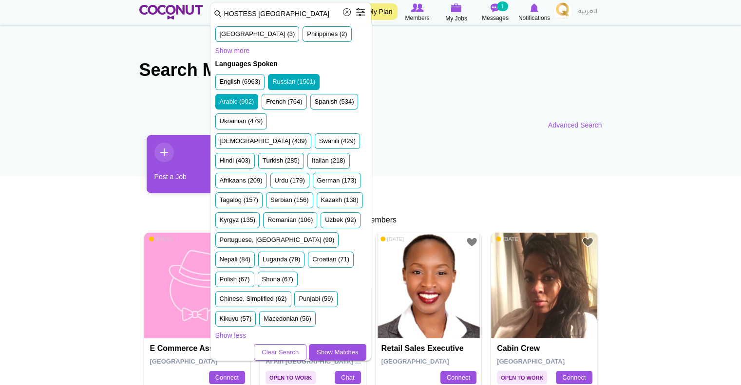
scroll to position [130, 0]
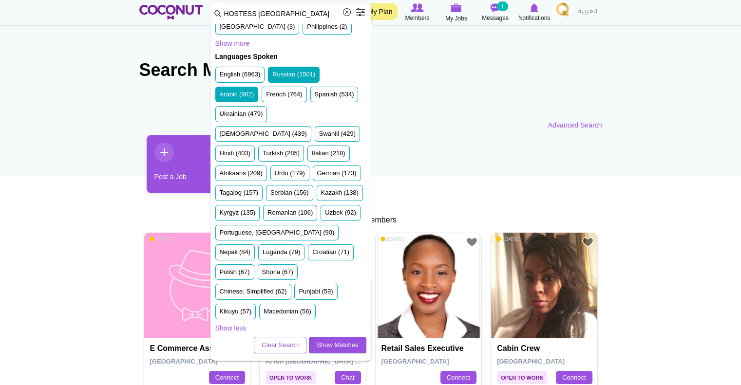
click at [330, 348] on link "Show Matches" at bounding box center [337, 345] width 57 height 17
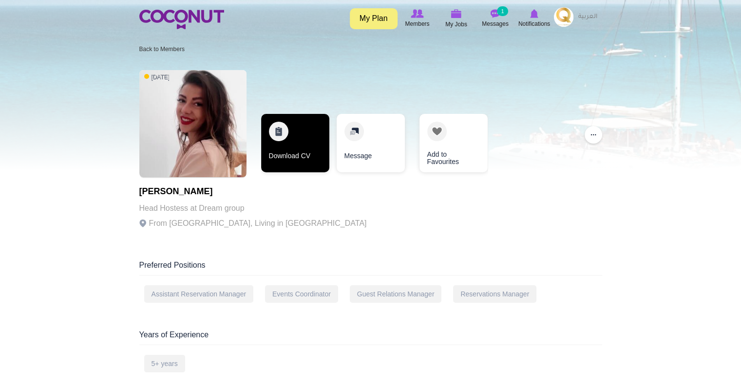
click at [283, 163] on link "Download CV" at bounding box center [295, 143] width 68 height 58
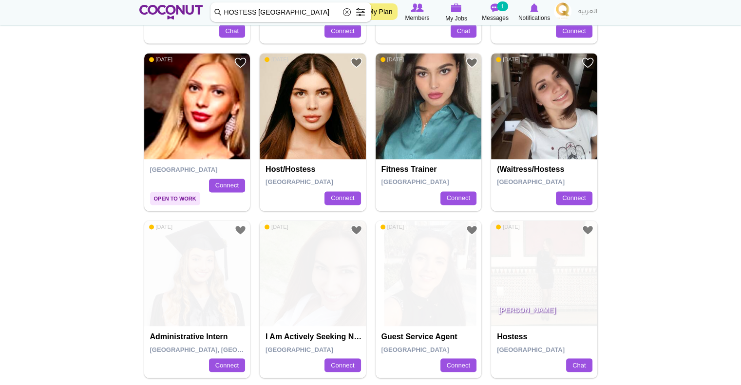
scroll to position [1595, 0]
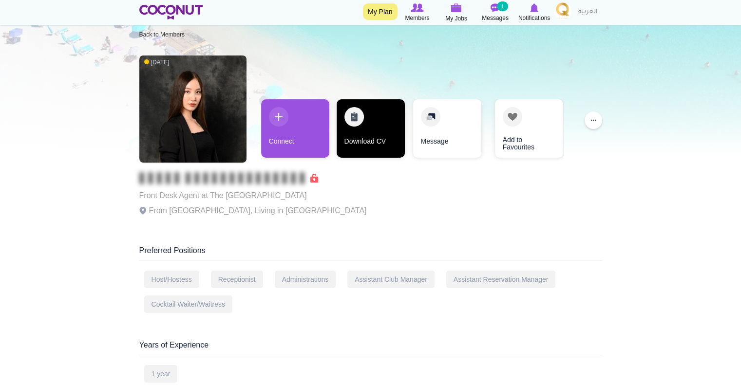
scroll to position [16, 0]
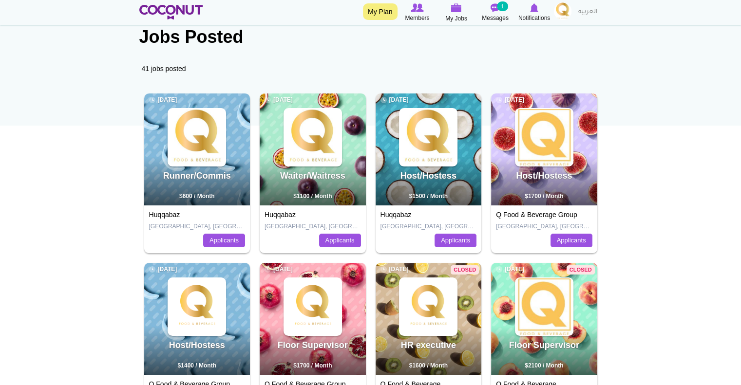
scroll to position [70, 0]
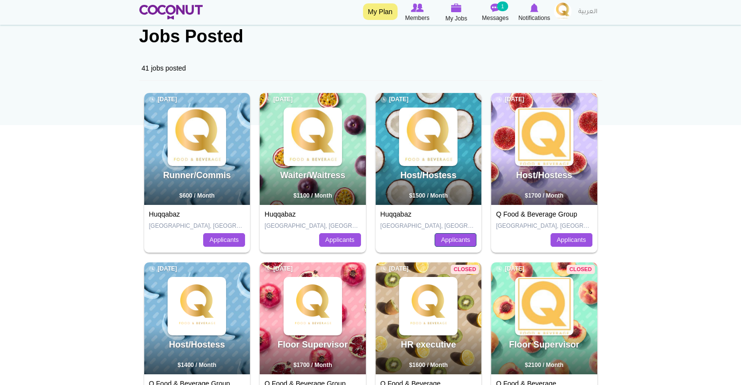
click at [462, 242] on link "Applicants" at bounding box center [455, 240] width 42 height 14
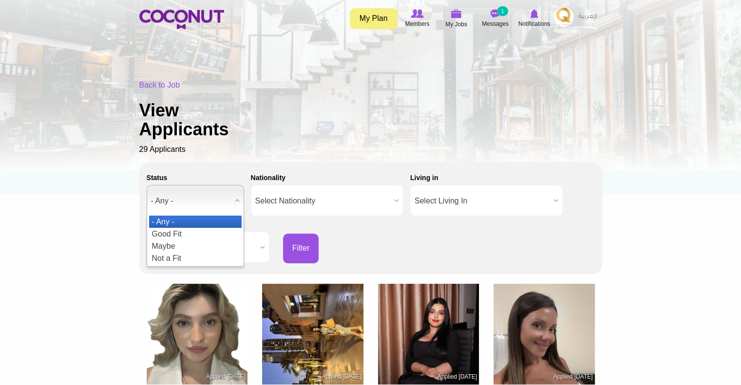
click at [212, 202] on span "- Any -" at bounding box center [191, 201] width 80 height 31
click at [190, 234] on li "Good Fit" at bounding box center [195, 234] width 93 height 12
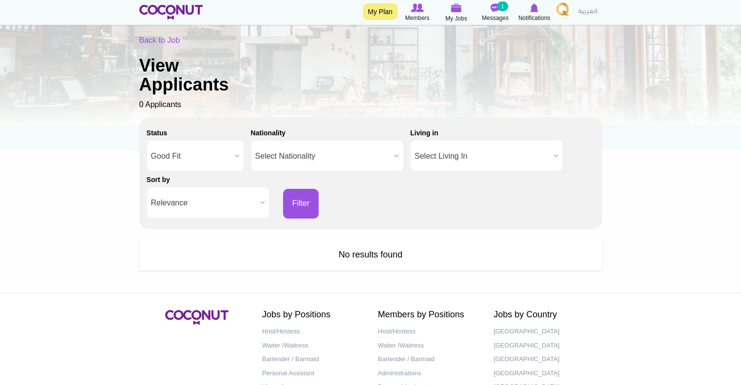
scroll to position [109, 0]
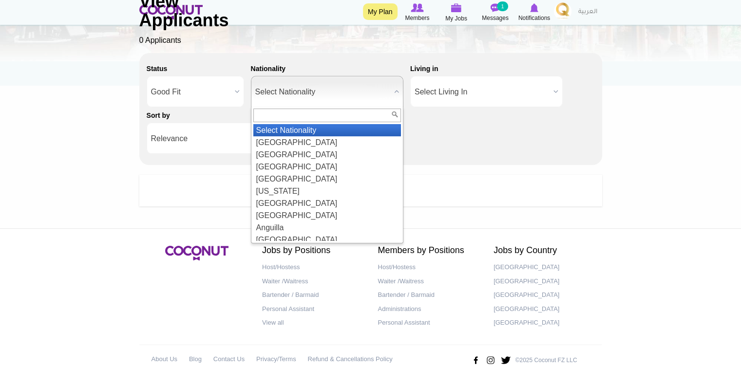
click at [393, 93] on b at bounding box center [396, 91] width 13 height 30
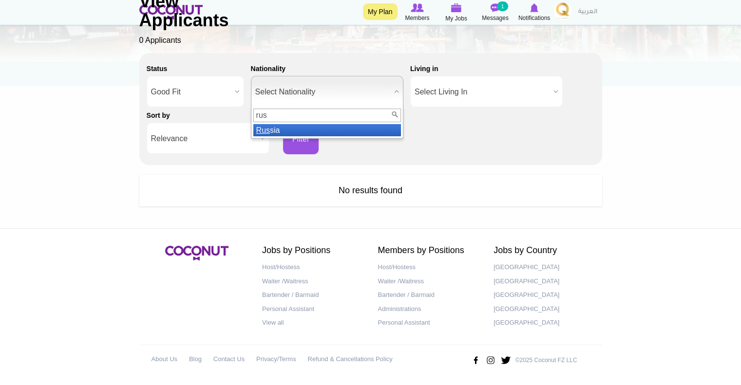
type input "rus"
click at [301, 127] on li "Rus sia" at bounding box center [327, 130] width 148 height 12
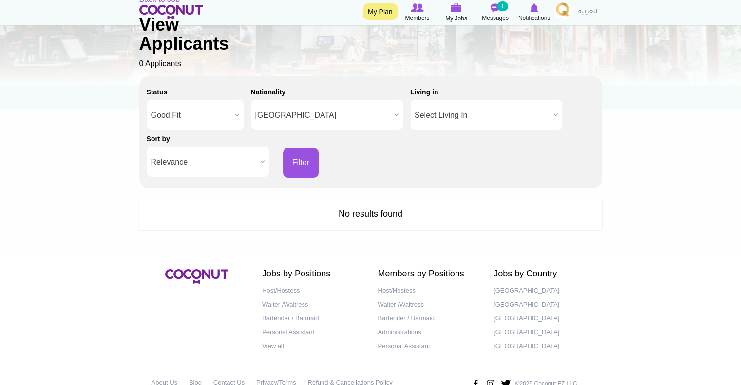
scroll to position [109, 0]
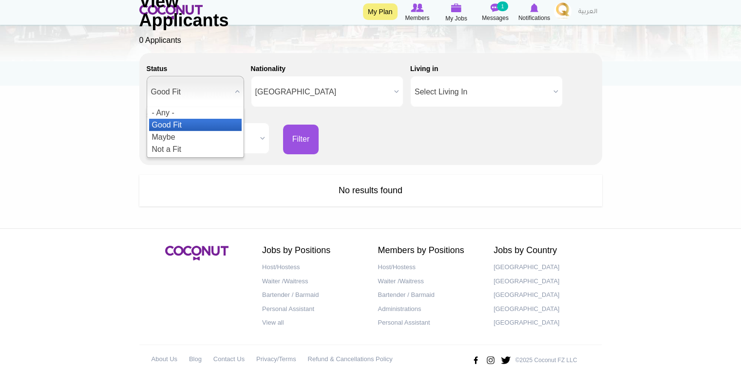
click at [235, 89] on b at bounding box center [237, 91] width 13 height 30
click at [216, 116] on ul "- Any - Good Fit Maybe Not a Fit" at bounding box center [194, 131] width 94 height 49
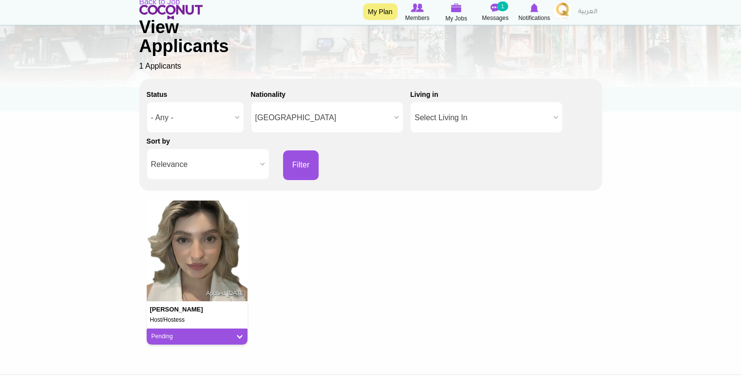
scroll to position [81, 0]
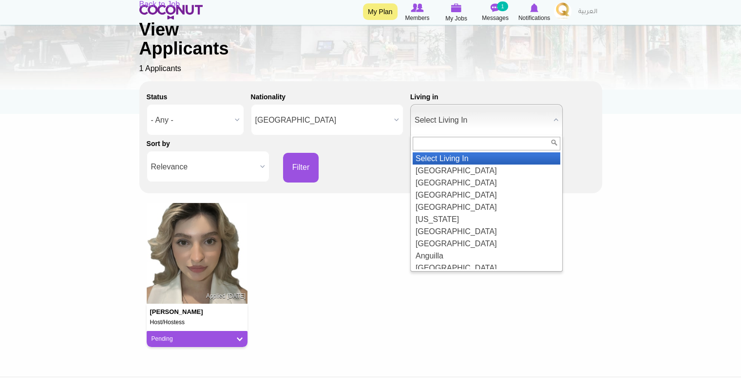
click at [523, 121] on span "Select Living In" at bounding box center [482, 120] width 135 height 31
click at [479, 146] on input "text" at bounding box center [487, 144] width 148 height 14
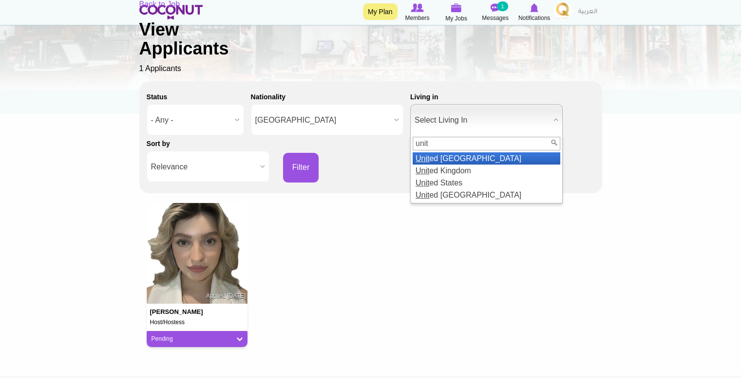
type input "unit"
click at [455, 161] on li "Unit ed Arab Emirates" at bounding box center [487, 158] width 148 height 12
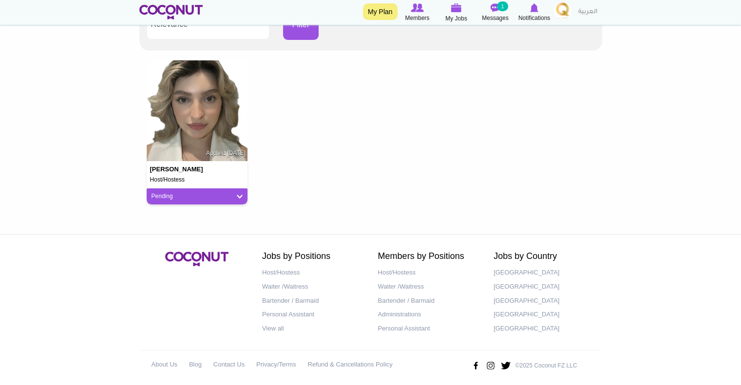
scroll to position [223, 0]
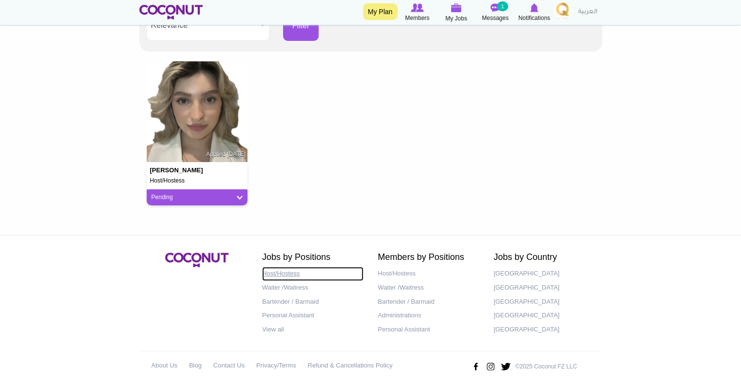
click at [280, 272] on link "Host/Hostess" at bounding box center [312, 274] width 101 height 14
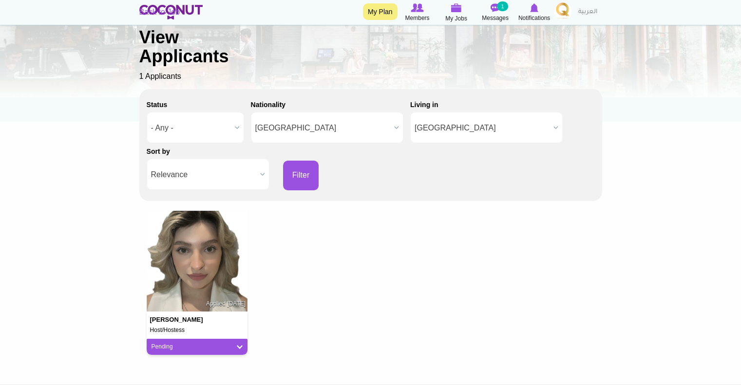
scroll to position [65, 0]
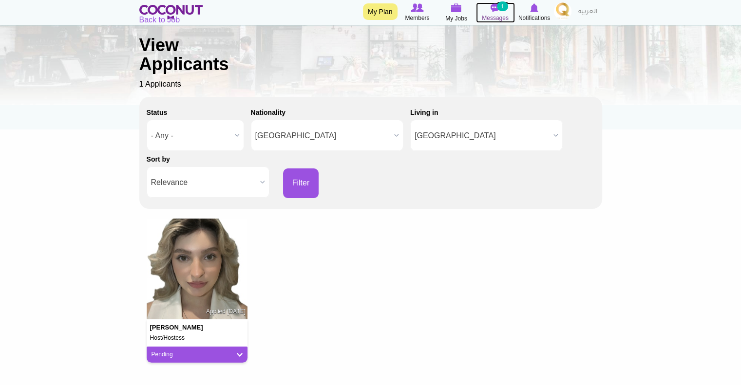
click at [489, 14] on span "Messages" at bounding box center [495, 18] width 27 height 10
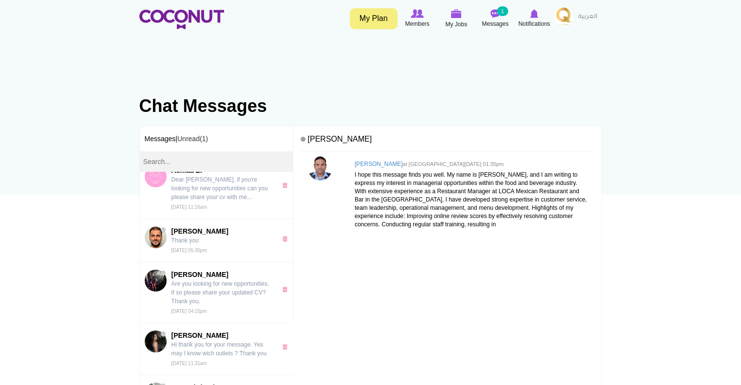
scroll to position [179, 0]
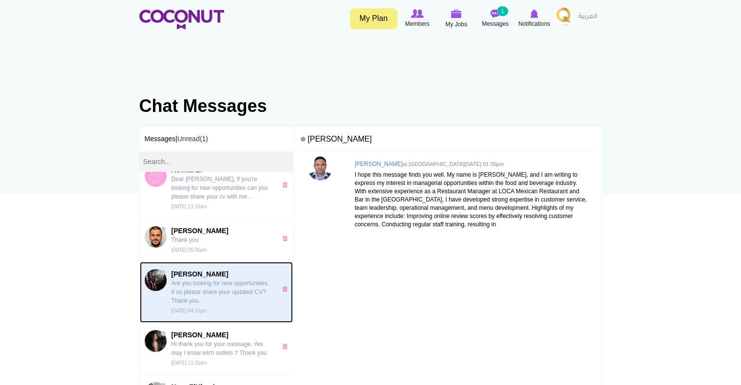
click at [241, 296] on p "Are you looking for new opportunities, if so please share your updated CV? Than…" at bounding box center [221, 292] width 100 height 26
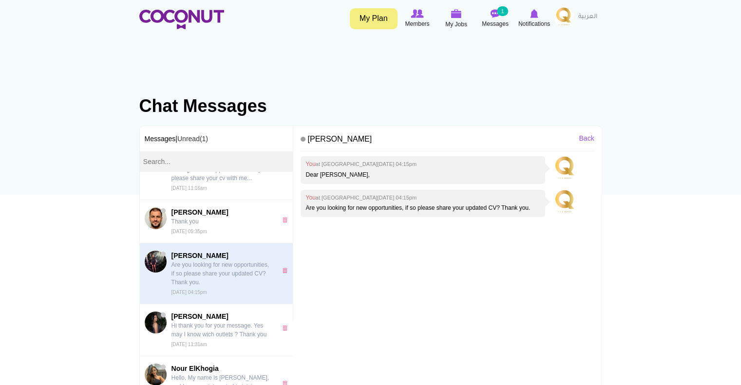
scroll to position [201, 0]
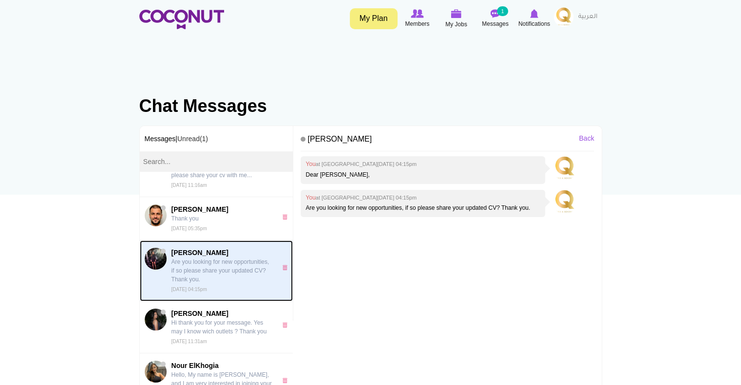
click at [224, 284] on p "Are you looking for new opportunities, if so please share your updated CV? Than…" at bounding box center [221, 271] width 100 height 26
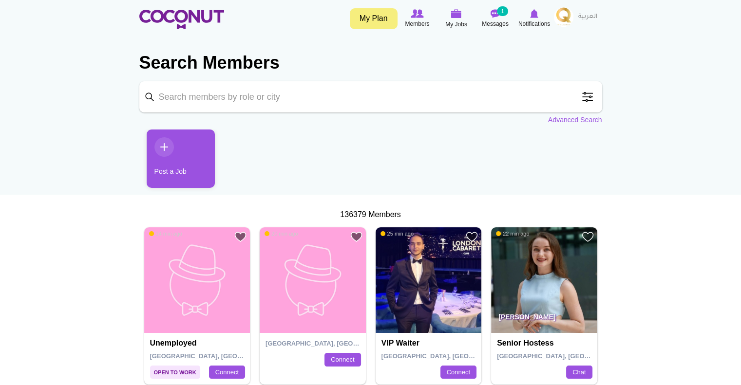
click at [257, 103] on input "Keyword" at bounding box center [370, 96] width 463 height 31
type input "inci ipek"
click button "Search" at bounding box center [0, 0] width 0 height 0
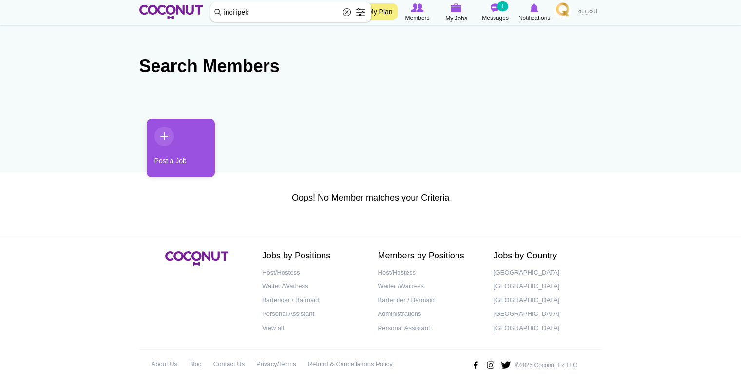
scroll to position [27, 0]
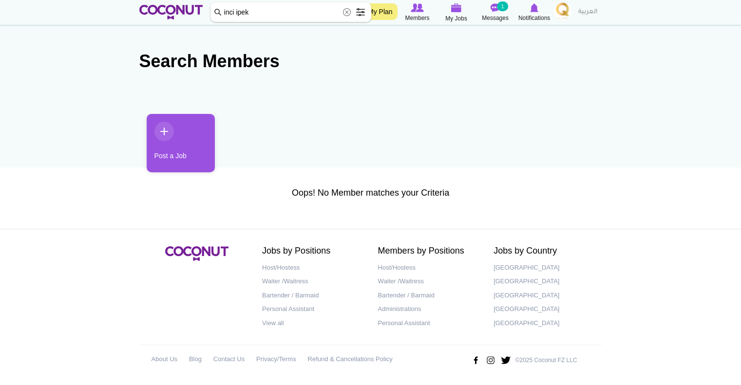
click at [345, 13] on span at bounding box center [346, 11] width 19 height 19
click at [318, 6] on input "Keyword" at bounding box center [290, 11] width 161 height 19
type input "[PERSON_NAME]"
click button "Search" at bounding box center [0, 0] width 0 height 0
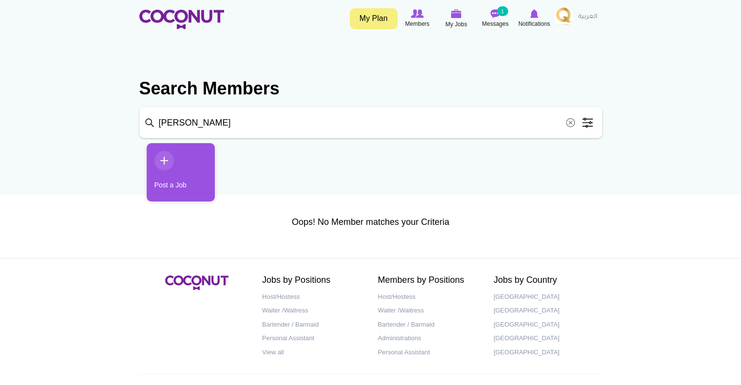
click at [571, 124] on span at bounding box center [570, 122] width 19 height 19
click at [509, 126] on input "Keyword" at bounding box center [370, 122] width 463 height 31
type input "[PERSON_NAME]"
click button "Search" at bounding box center [0, 0] width 0 height 0
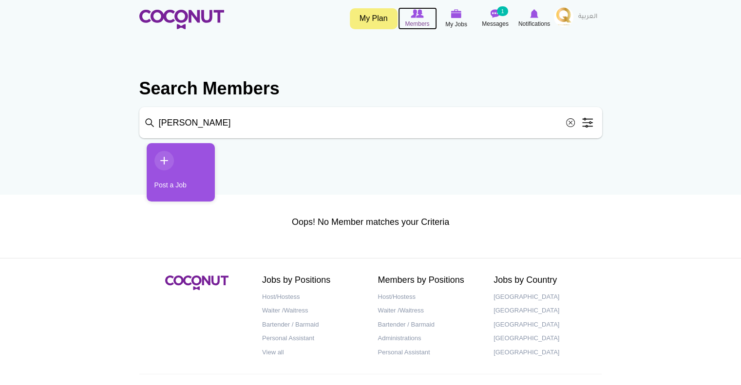
click at [419, 20] on span "Members" at bounding box center [417, 24] width 24 height 10
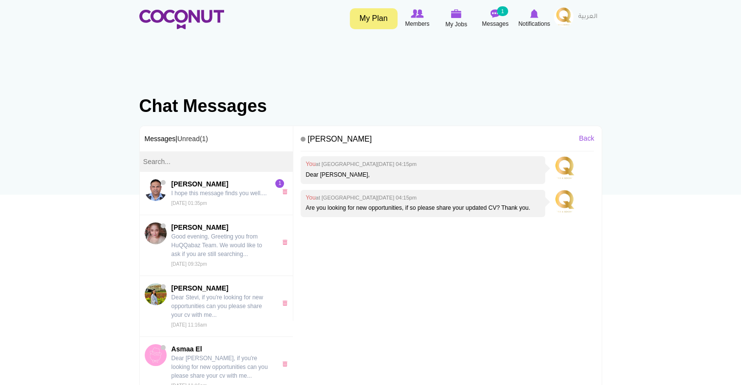
click at [559, 15] on img at bounding box center [563, 16] width 19 height 19
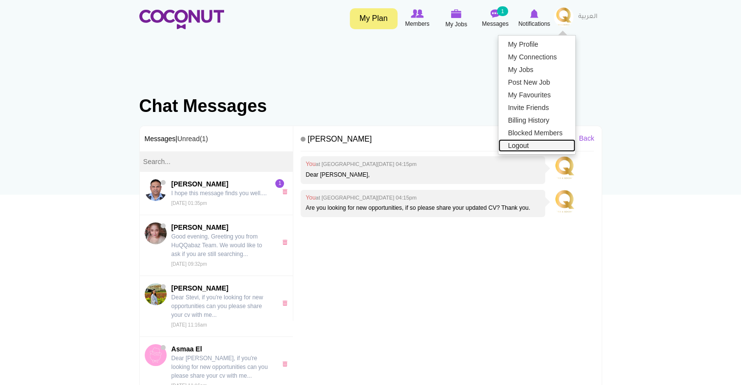
click at [512, 144] on link "Logout" at bounding box center [536, 145] width 77 height 13
